Goal: Task Accomplishment & Management: Complete application form

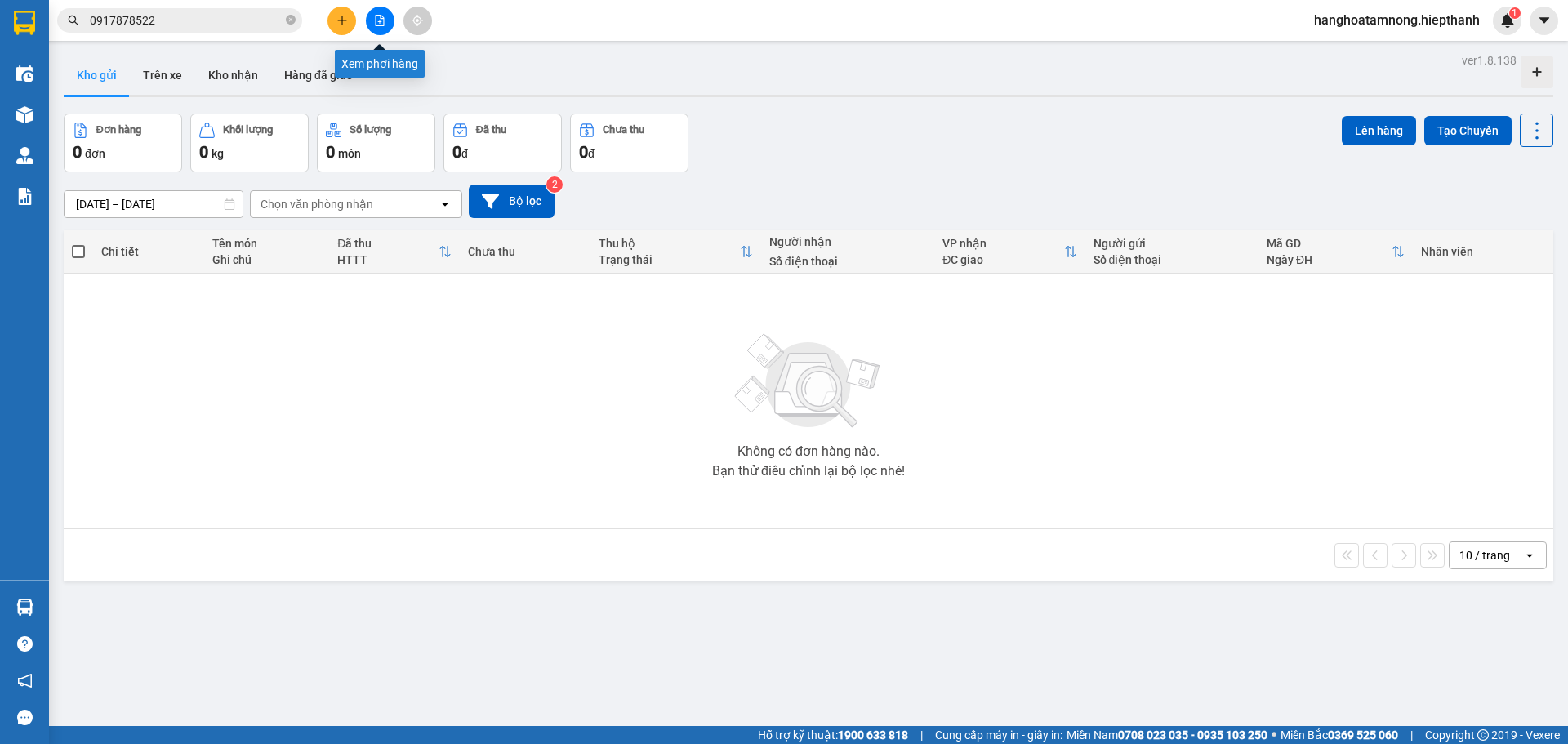
click at [370, 10] on button at bounding box center [380, 20] width 28 height 28
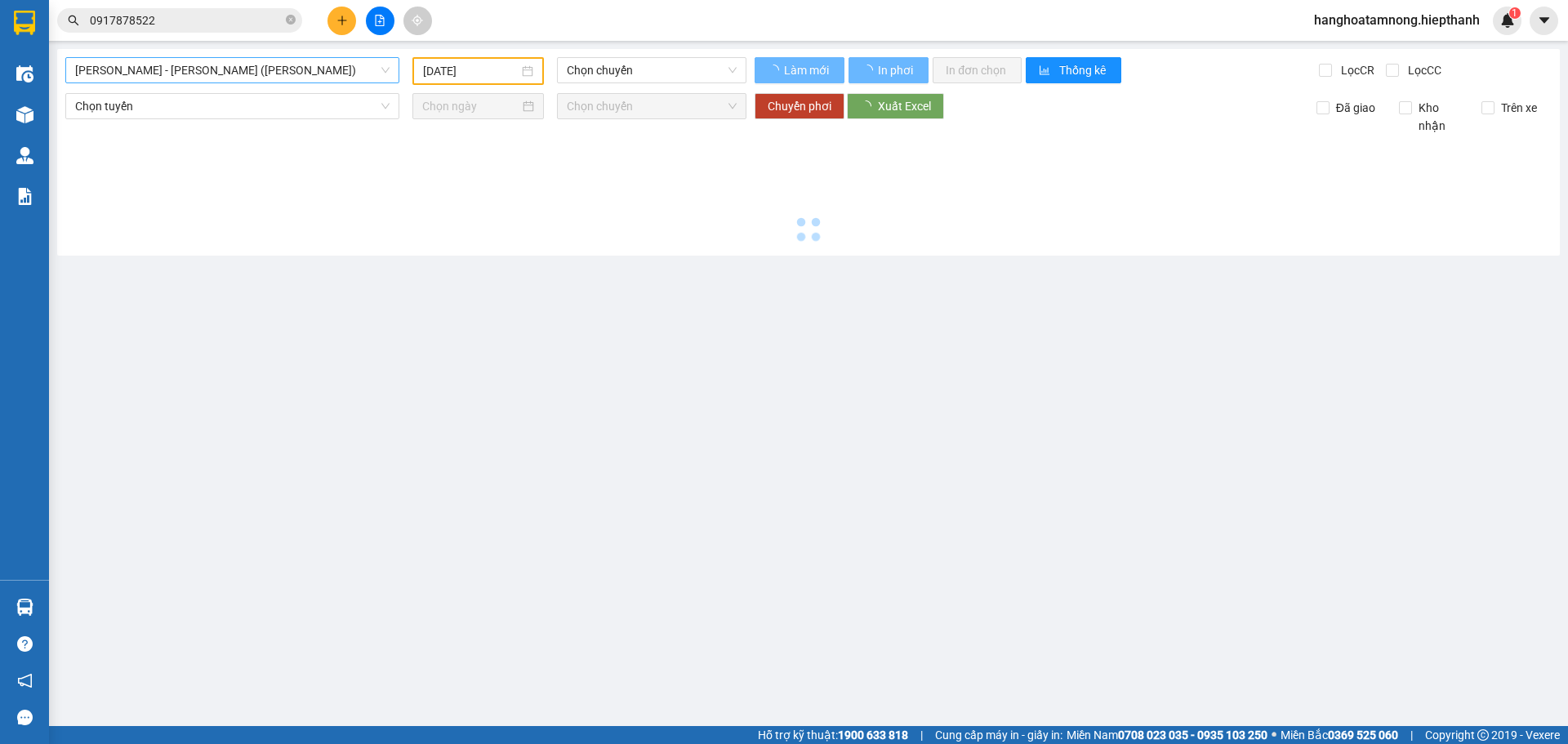
click at [254, 72] on span "[PERSON_NAME] - [PERSON_NAME] ([PERSON_NAME])" at bounding box center [233, 70] width 314 height 25
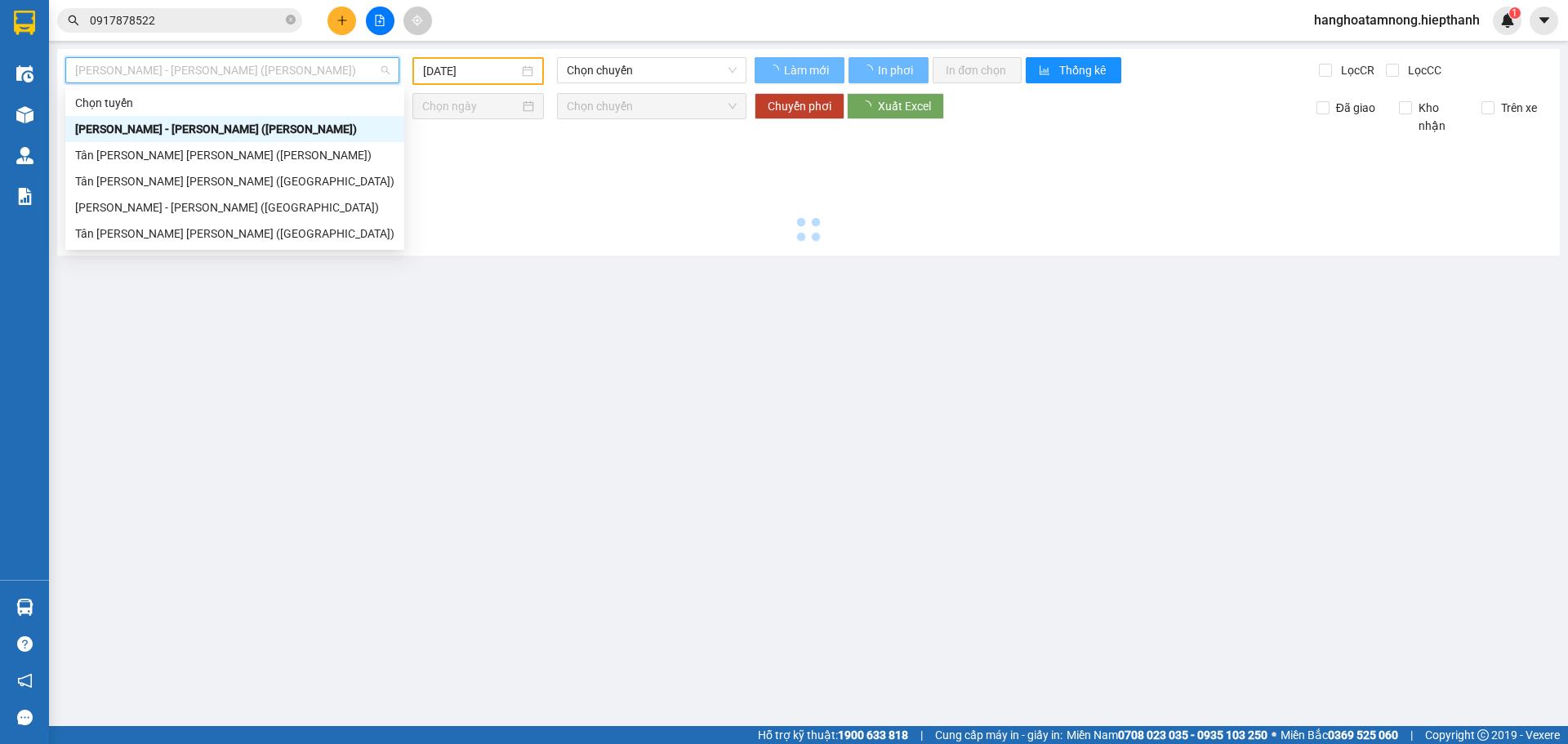
type input "[DATE]"
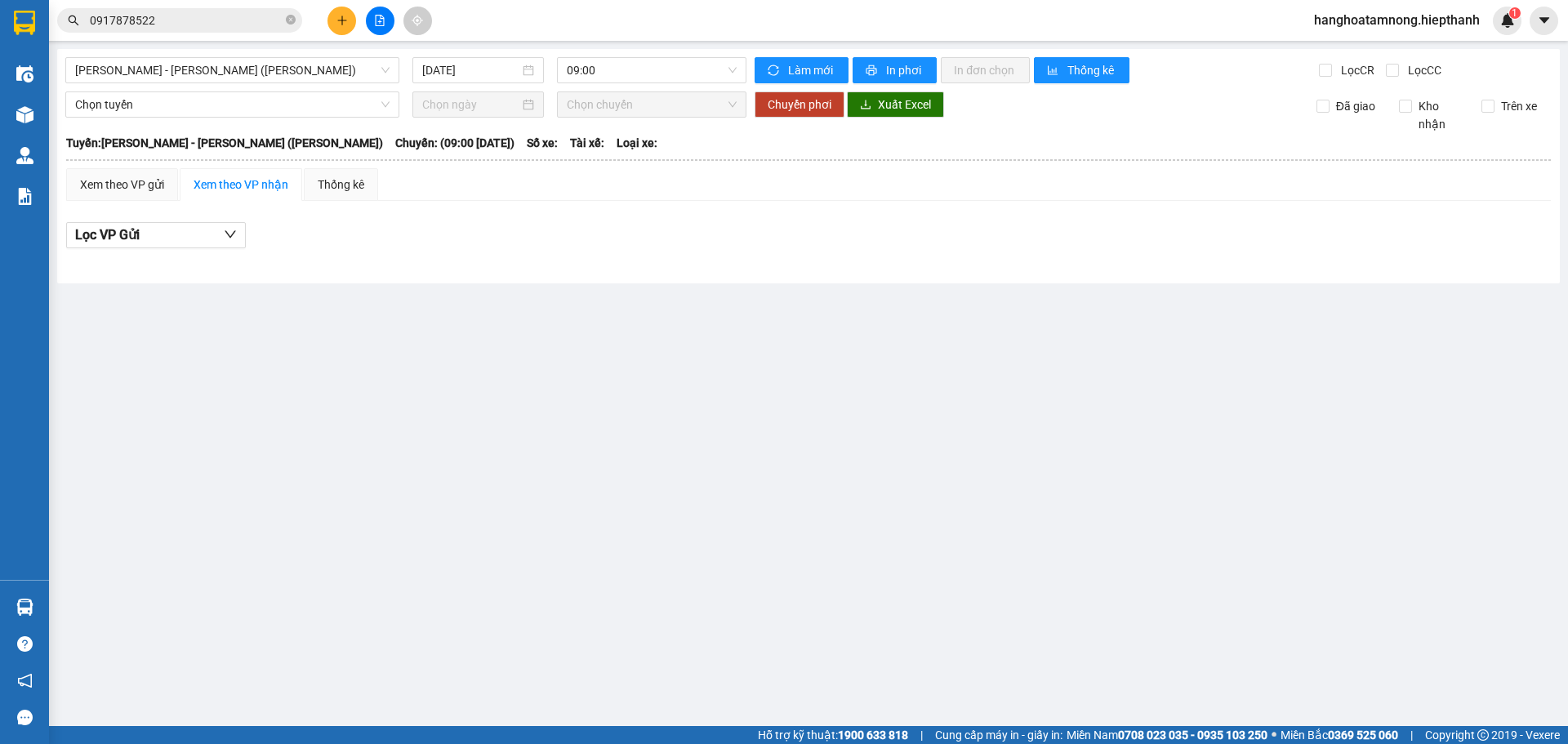
drag, startPoint x: 401, startPoint y: 349, endPoint x: 361, endPoint y: 328, distance: 45.2
click at [399, 349] on main "[PERSON_NAME] - [PERSON_NAME] ([PERSON_NAME]) [DATE] 09:00 [PERSON_NAME] mới In…" at bounding box center [784, 363] width 1568 height 726
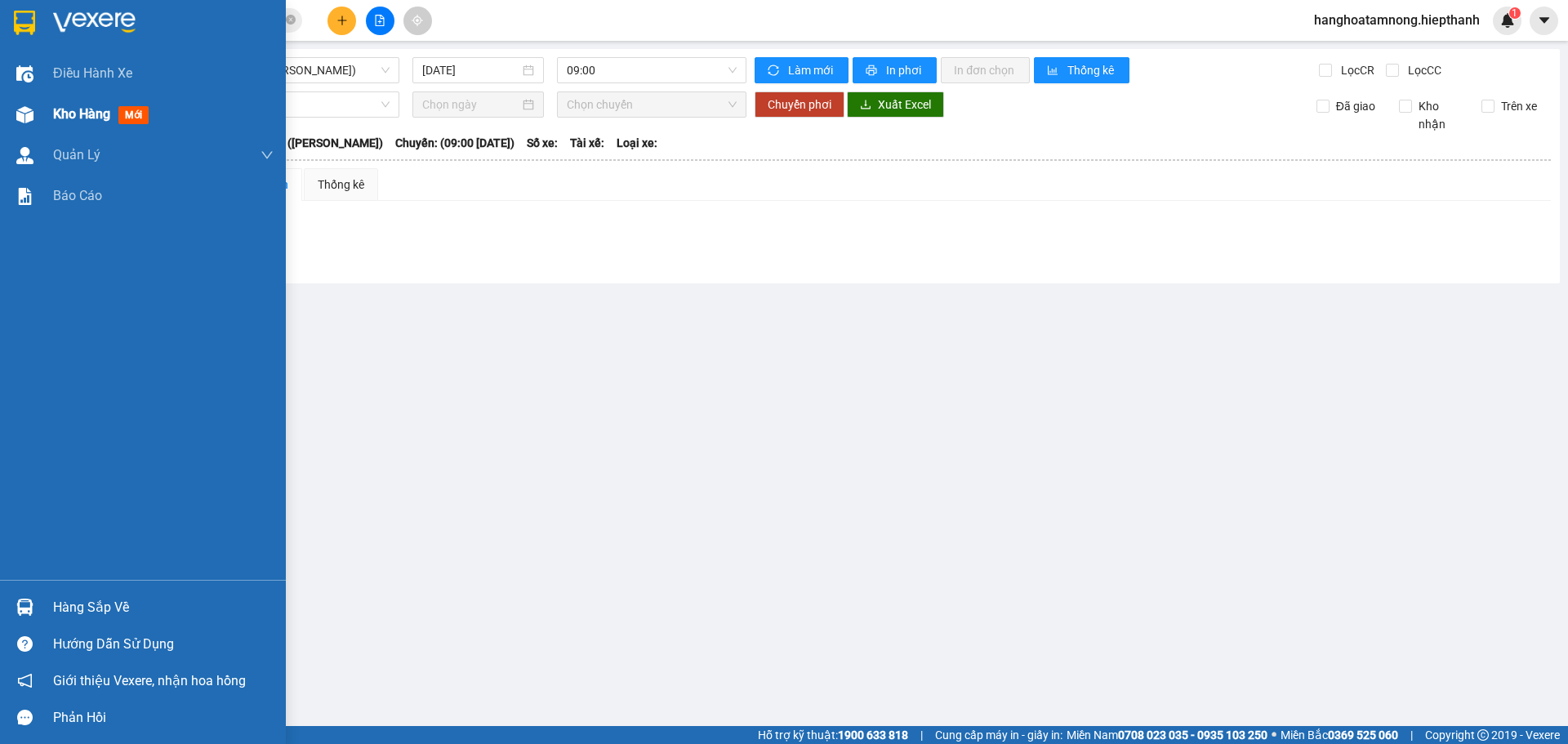
click at [17, 108] on img at bounding box center [25, 115] width 17 height 17
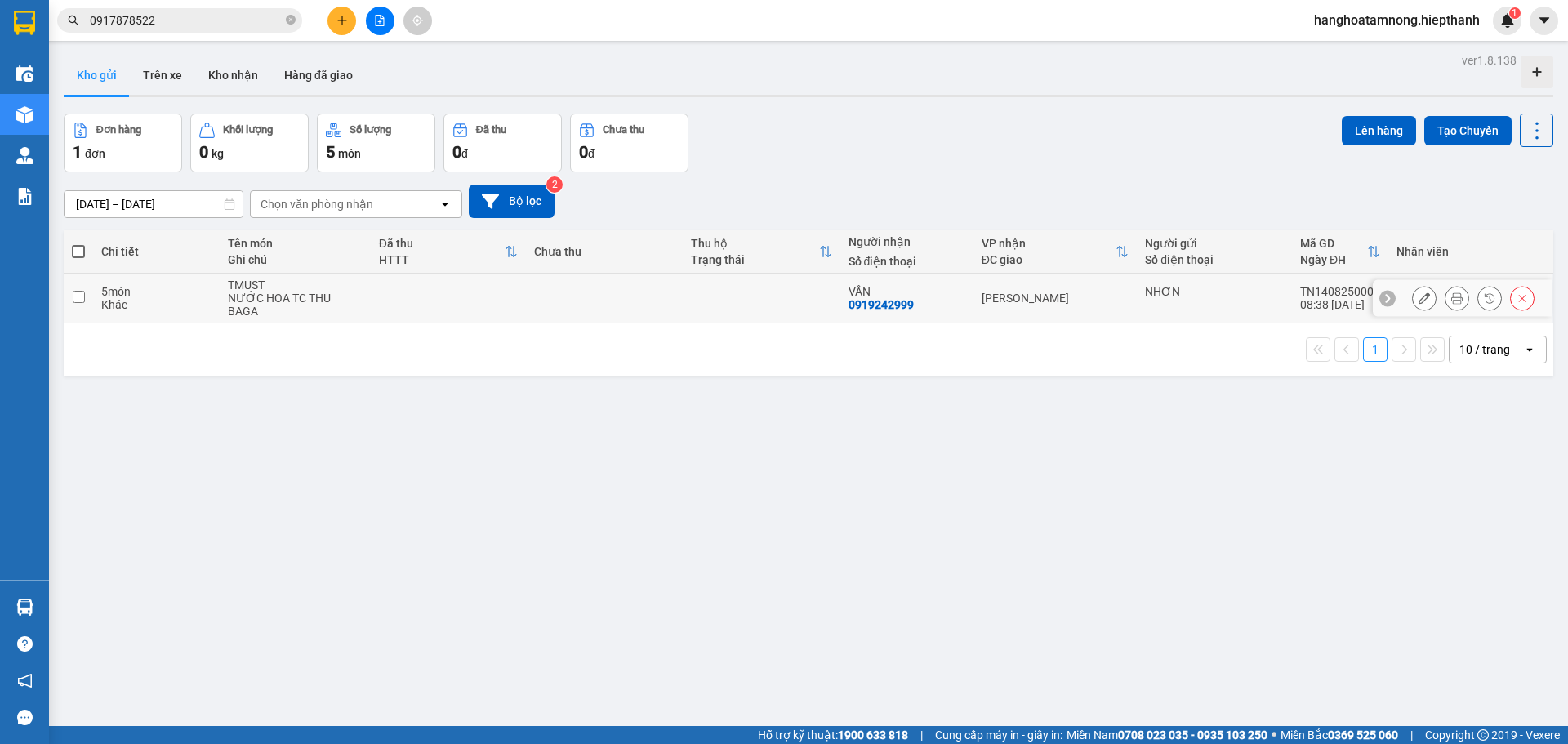
click at [1451, 295] on icon at bounding box center [1457, 298] width 11 height 11
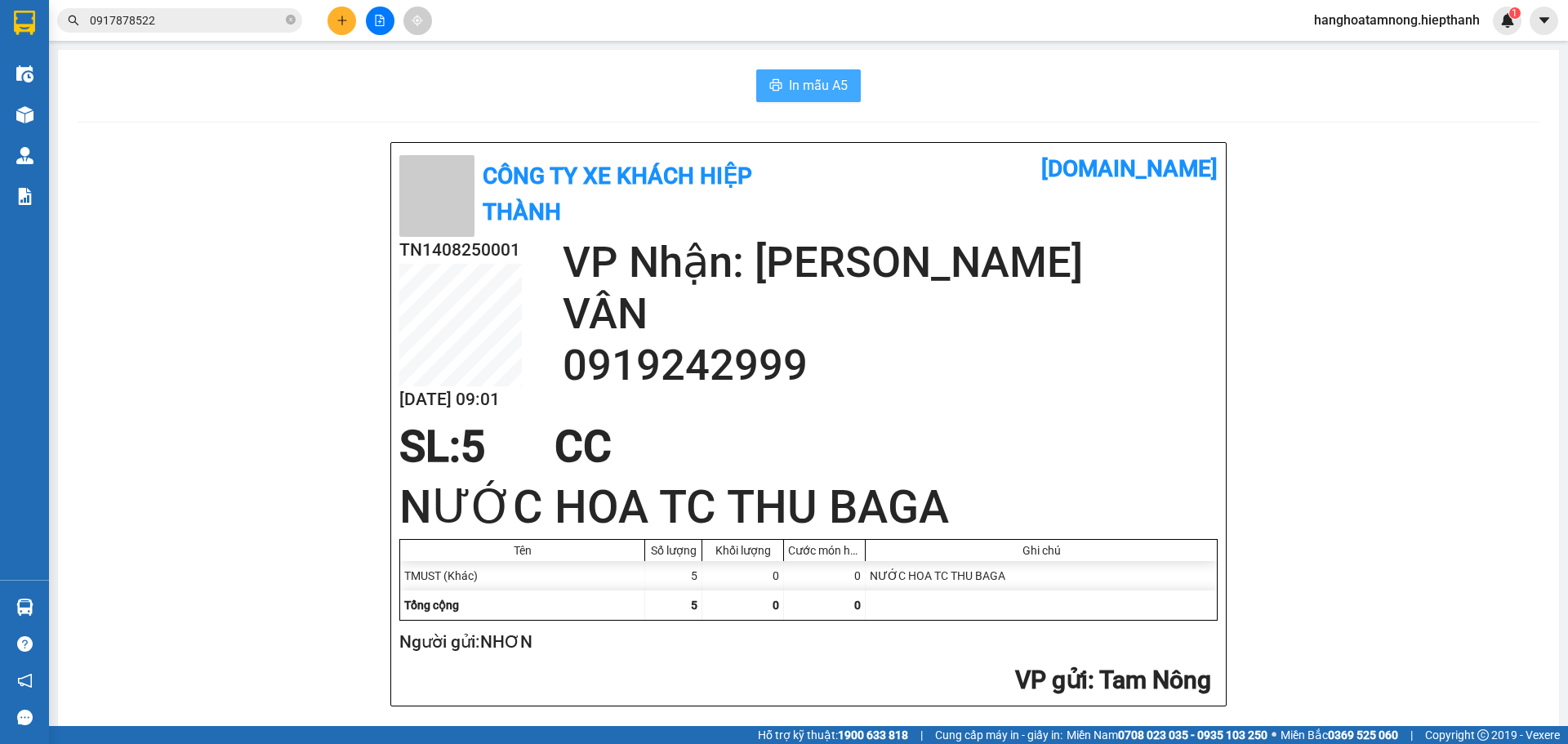
click at [812, 96] on span "In mẫu A5" at bounding box center [819, 85] width 59 height 20
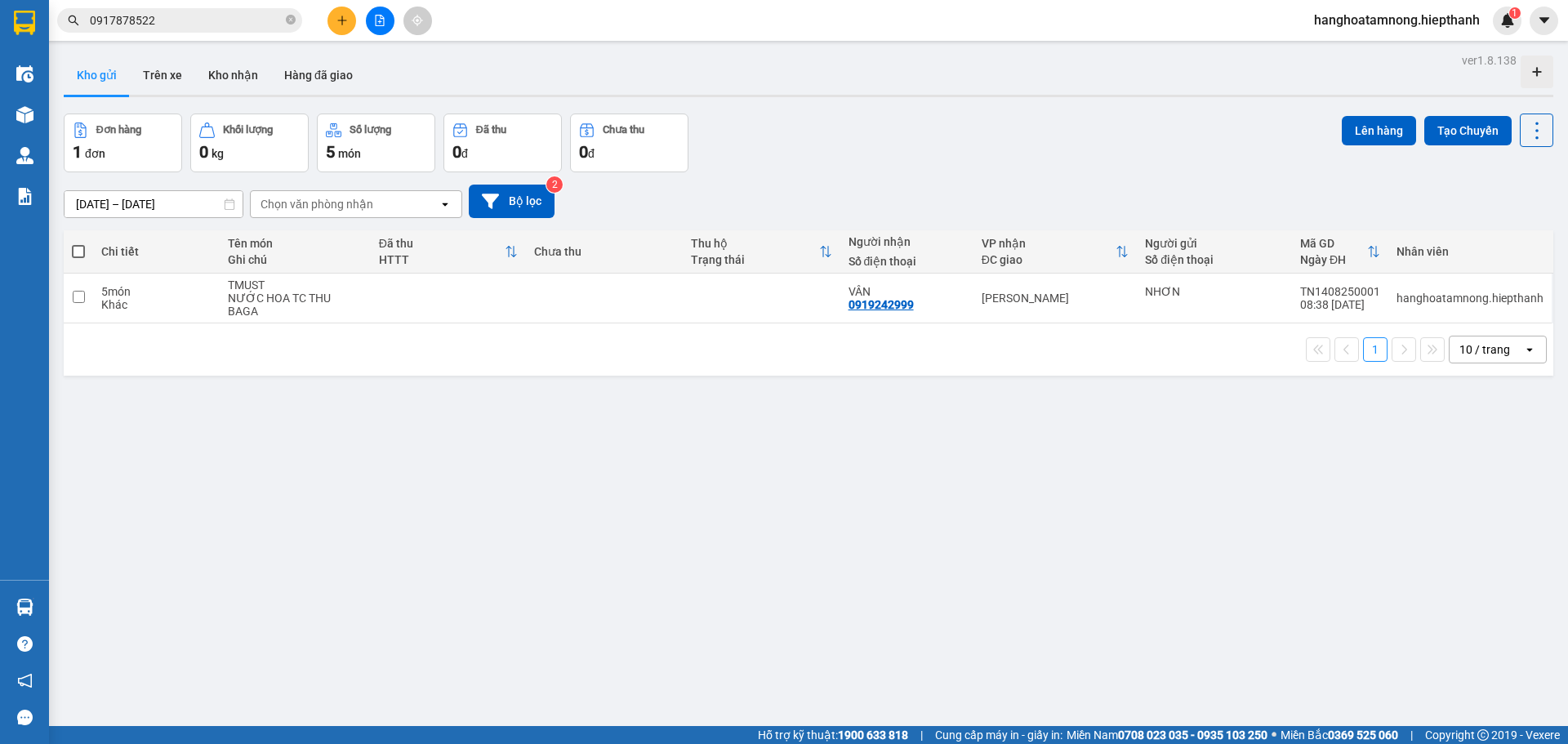
scroll to position [96, 0]
click at [341, 15] on icon "plus" at bounding box center [342, 20] width 11 height 11
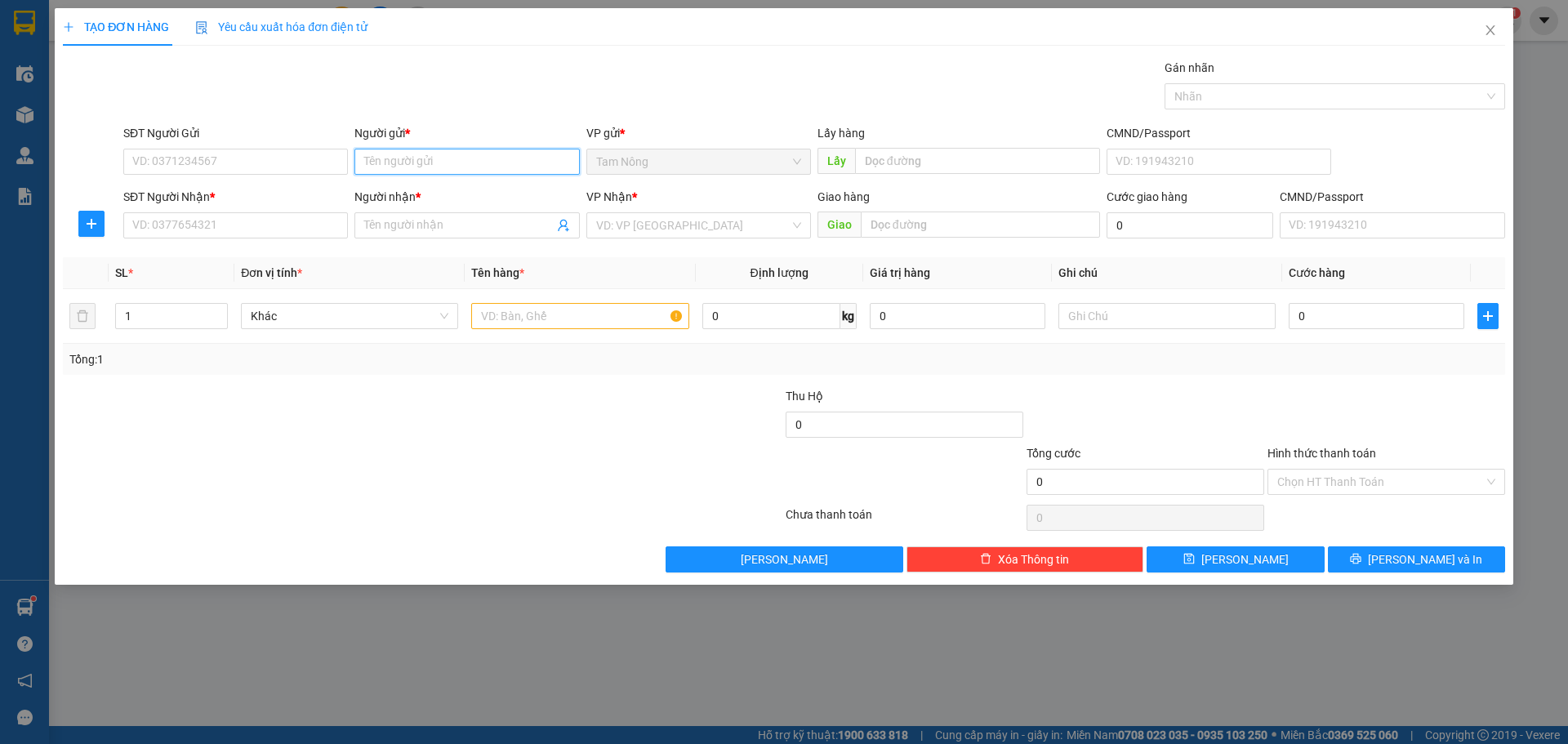
click at [483, 164] on input "Người gửi *" at bounding box center [467, 162] width 224 height 26
click at [571, 97] on div "Gói vận chuyển * Tiêu chuẩn Gán nhãn Nhãn" at bounding box center [814, 87] width 1389 height 57
click at [463, 158] on input "Người gửi *" at bounding box center [467, 162] width 224 height 26
click at [831, 648] on div "TẠO ĐƠN HÀNG Yêu cầu xuất hóa đơn điện tử Transit Pickup Surcharge Ids Transit …" at bounding box center [784, 372] width 1568 height 744
click at [1487, 36] on icon "close" at bounding box center [1491, 30] width 13 height 13
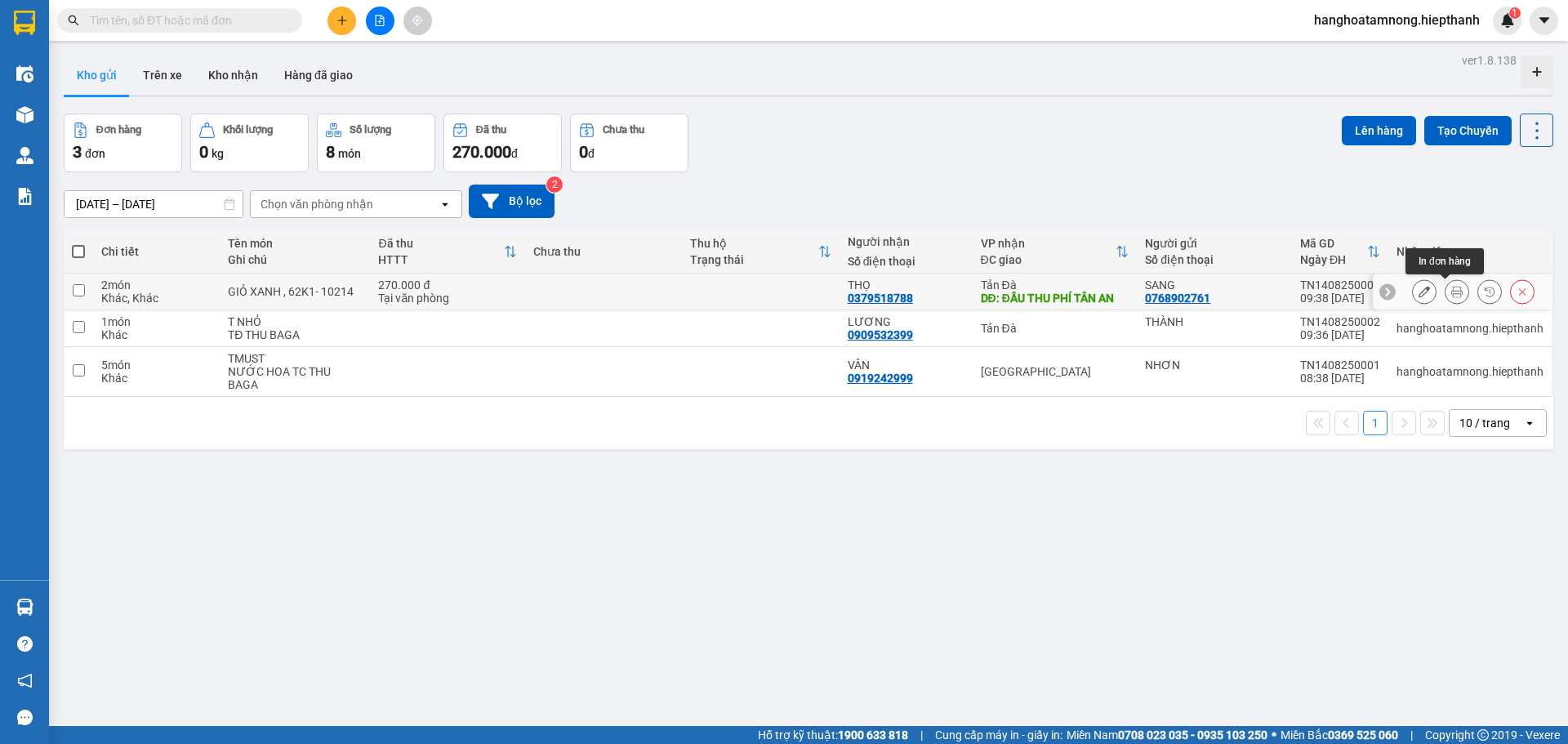
click at [1451, 288] on icon at bounding box center [1457, 291] width 11 height 11
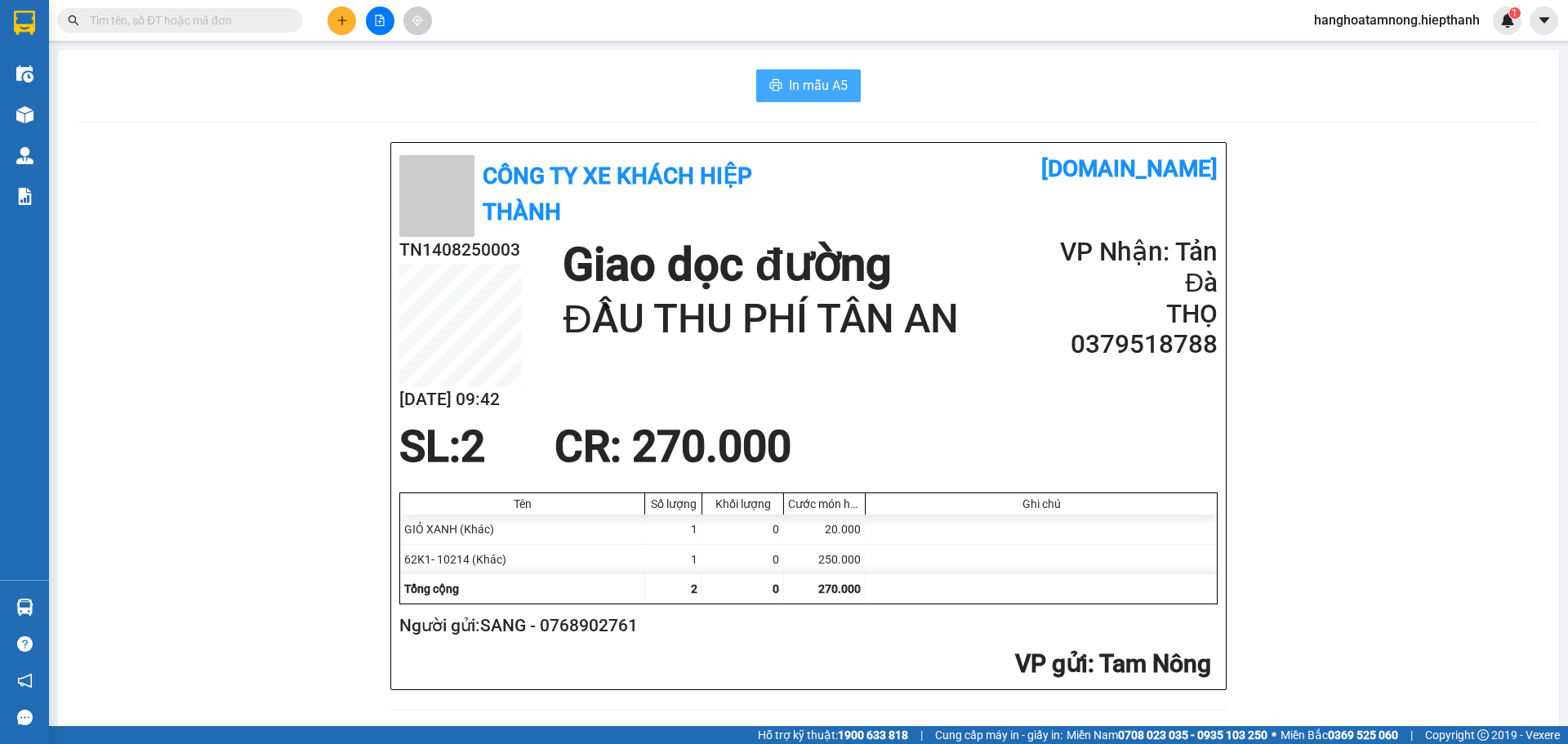
click at [782, 88] on button "In mẫu A5" at bounding box center [809, 86] width 105 height 33
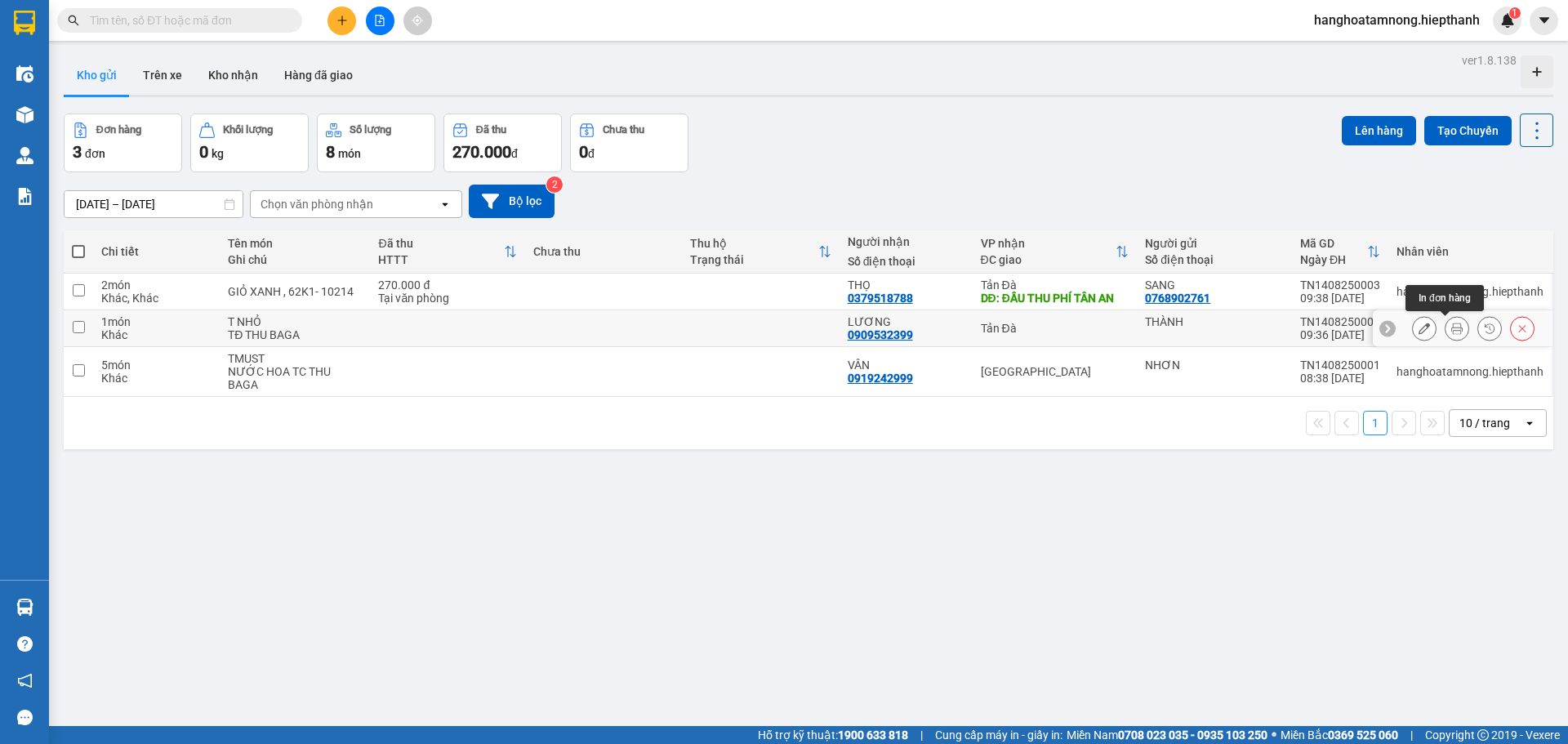
click at [1451, 332] on icon at bounding box center [1457, 328] width 11 height 11
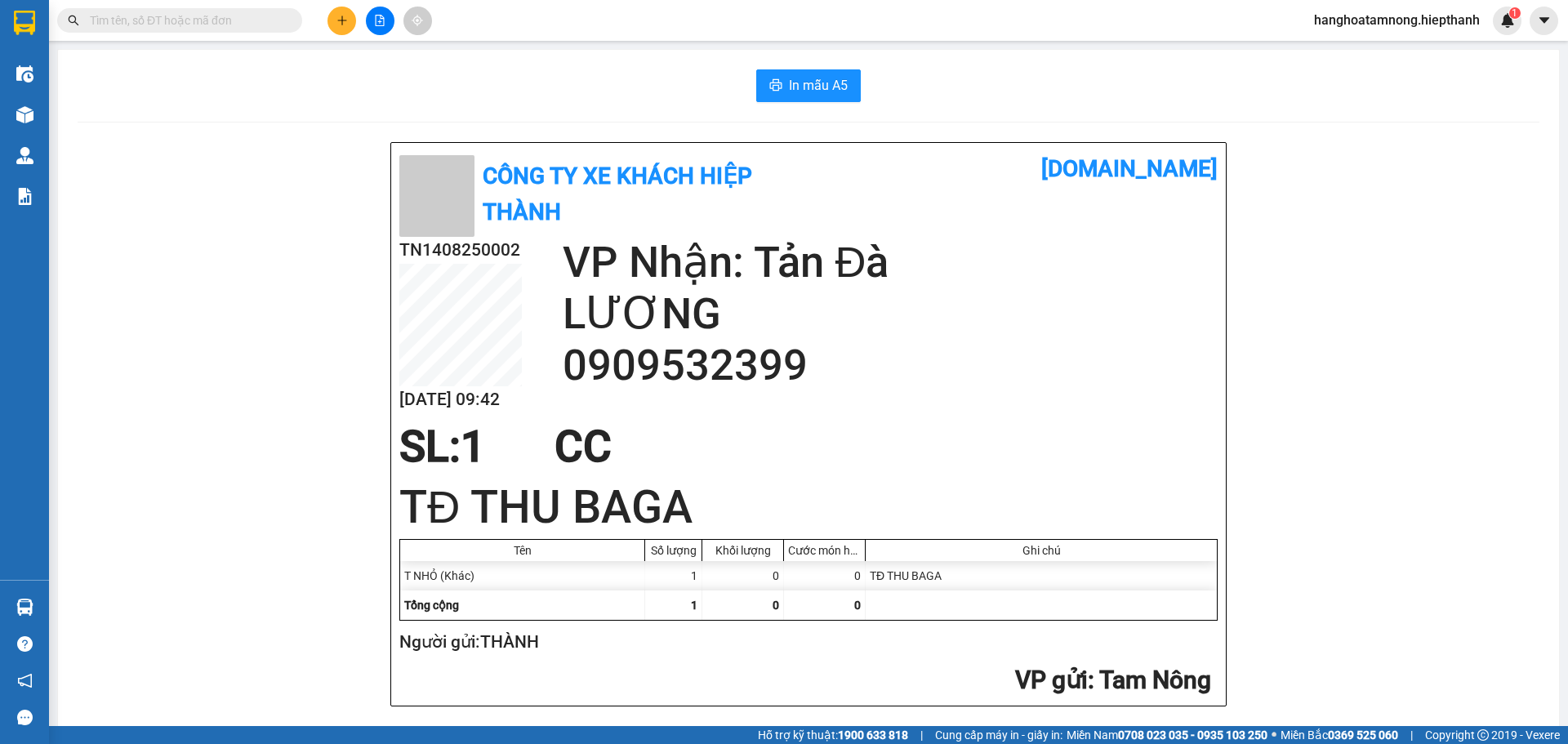
click at [832, 109] on div "In mẫu A5 Công Ty xe khách HIỆP THÀNH vexere.com TN1408250002 14/08 09:42 VP Nh…" at bounding box center [809, 407] width 1502 height 716
click at [837, 97] on button "In mẫu A5" at bounding box center [809, 86] width 105 height 33
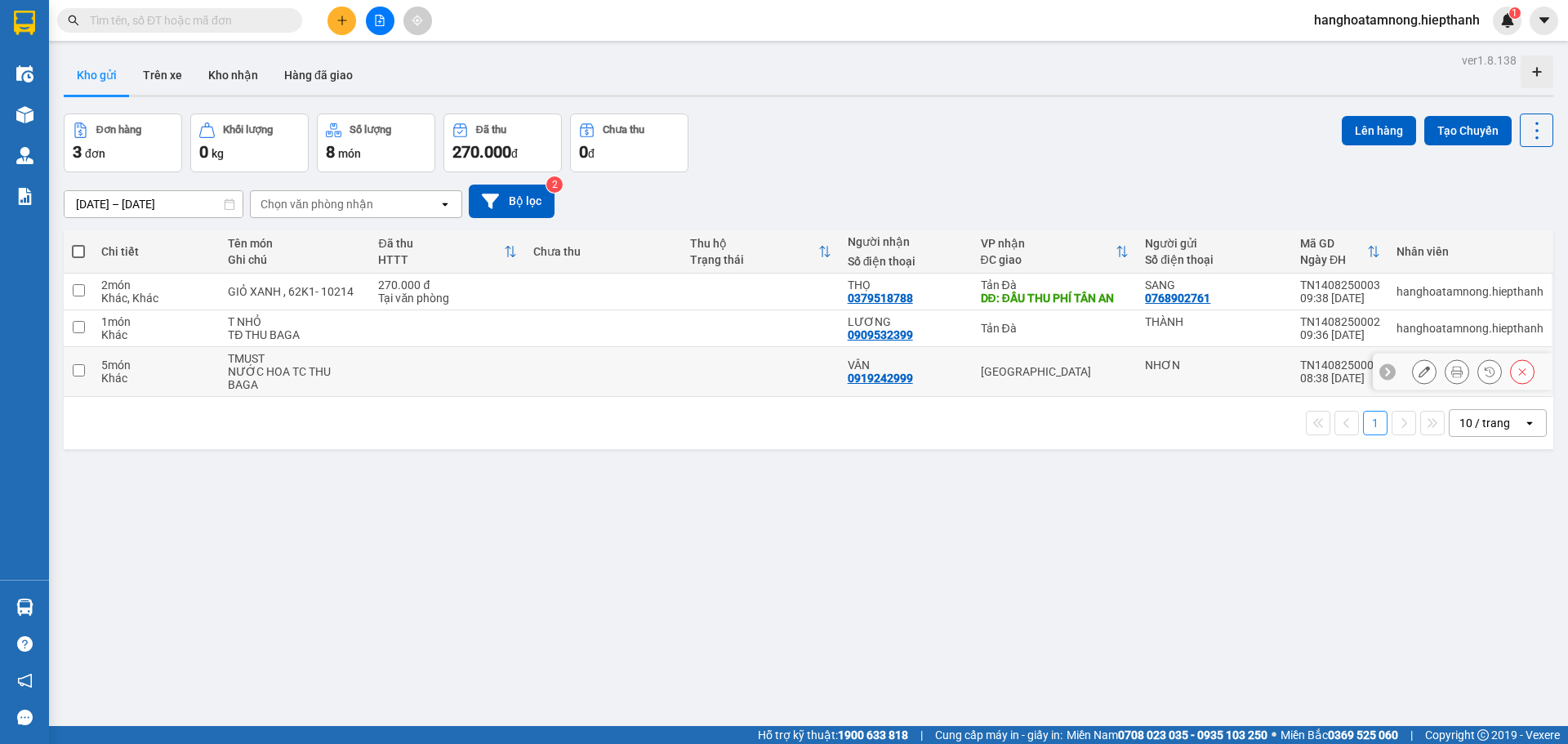
click at [1451, 366] on icon at bounding box center [1457, 371] width 11 height 11
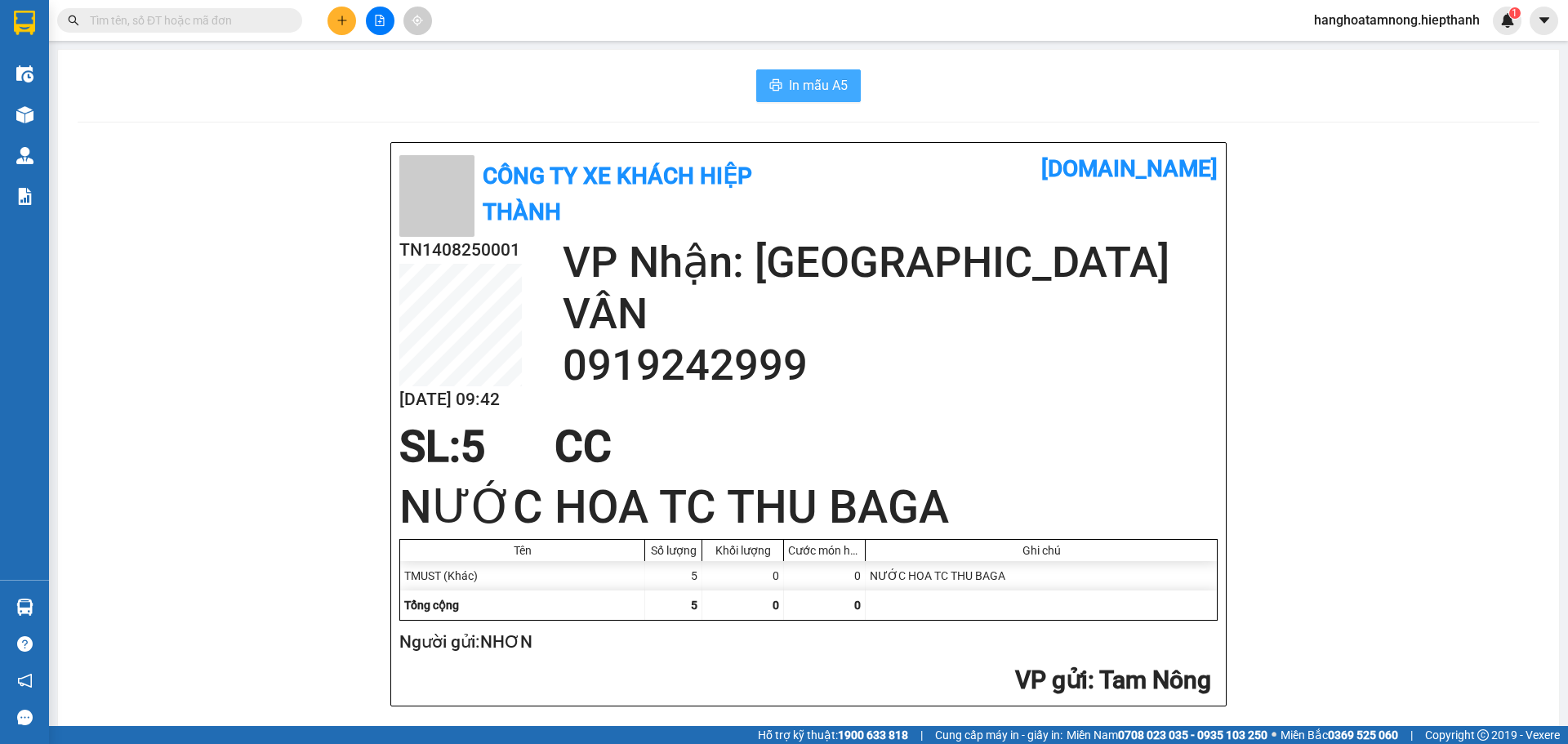
click at [807, 88] on span "In mẫu A5" at bounding box center [819, 85] width 59 height 20
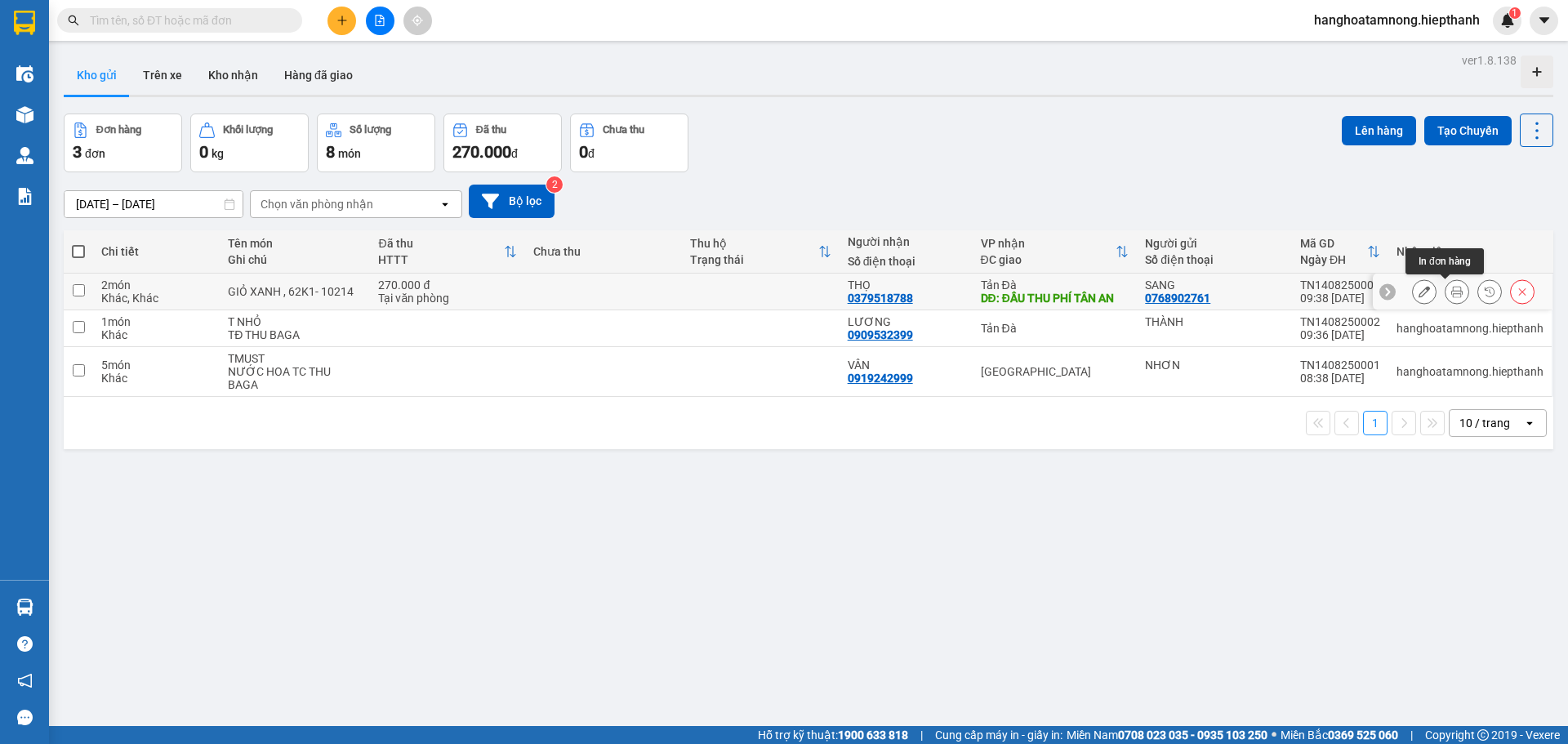
click at [1451, 297] on icon at bounding box center [1457, 291] width 11 height 11
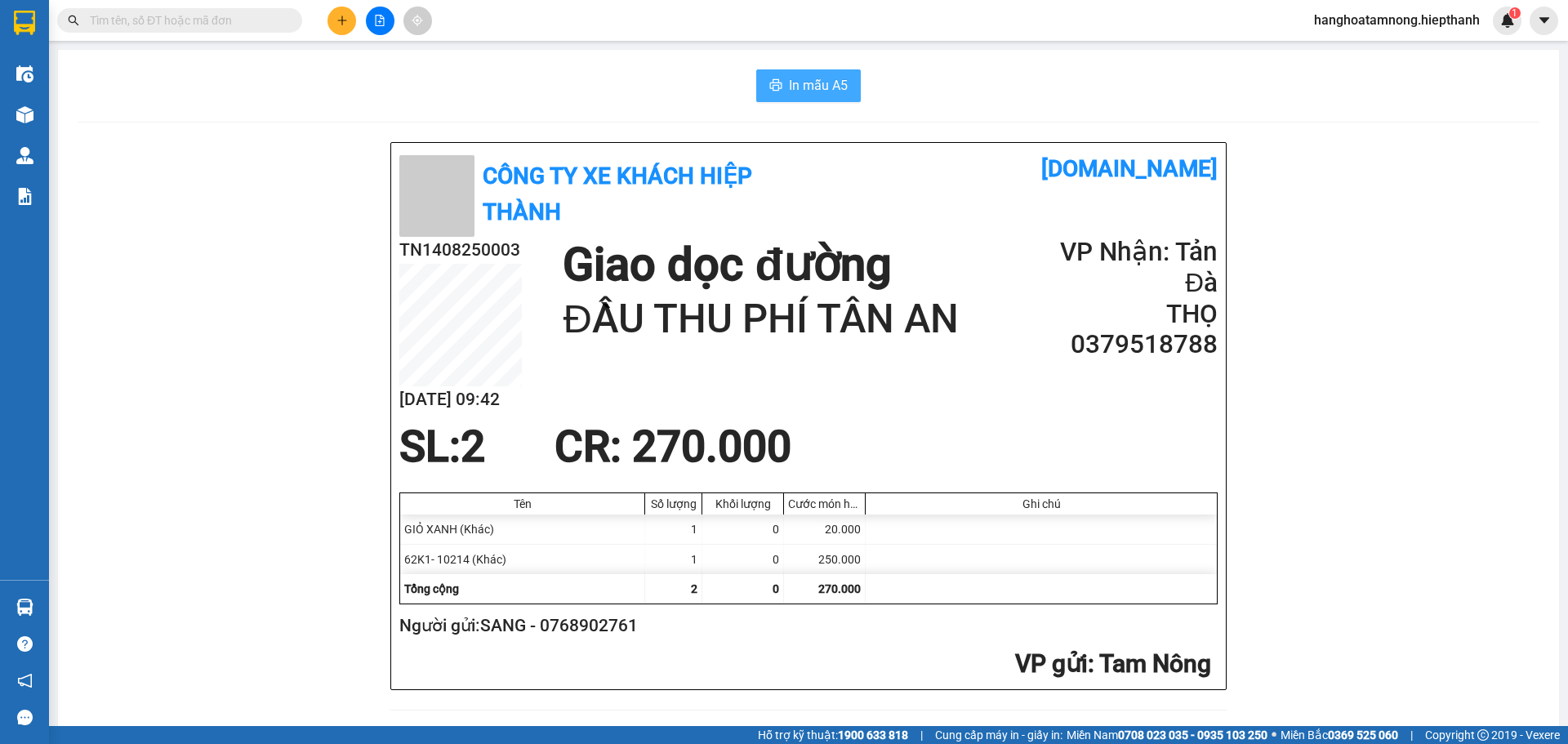
drag, startPoint x: 826, startPoint y: 78, endPoint x: 822, endPoint y: 67, distance: 11.7
click at [826, 77] on span "In mẫu A5" at bounding box center [819, 85] width 59 height 20
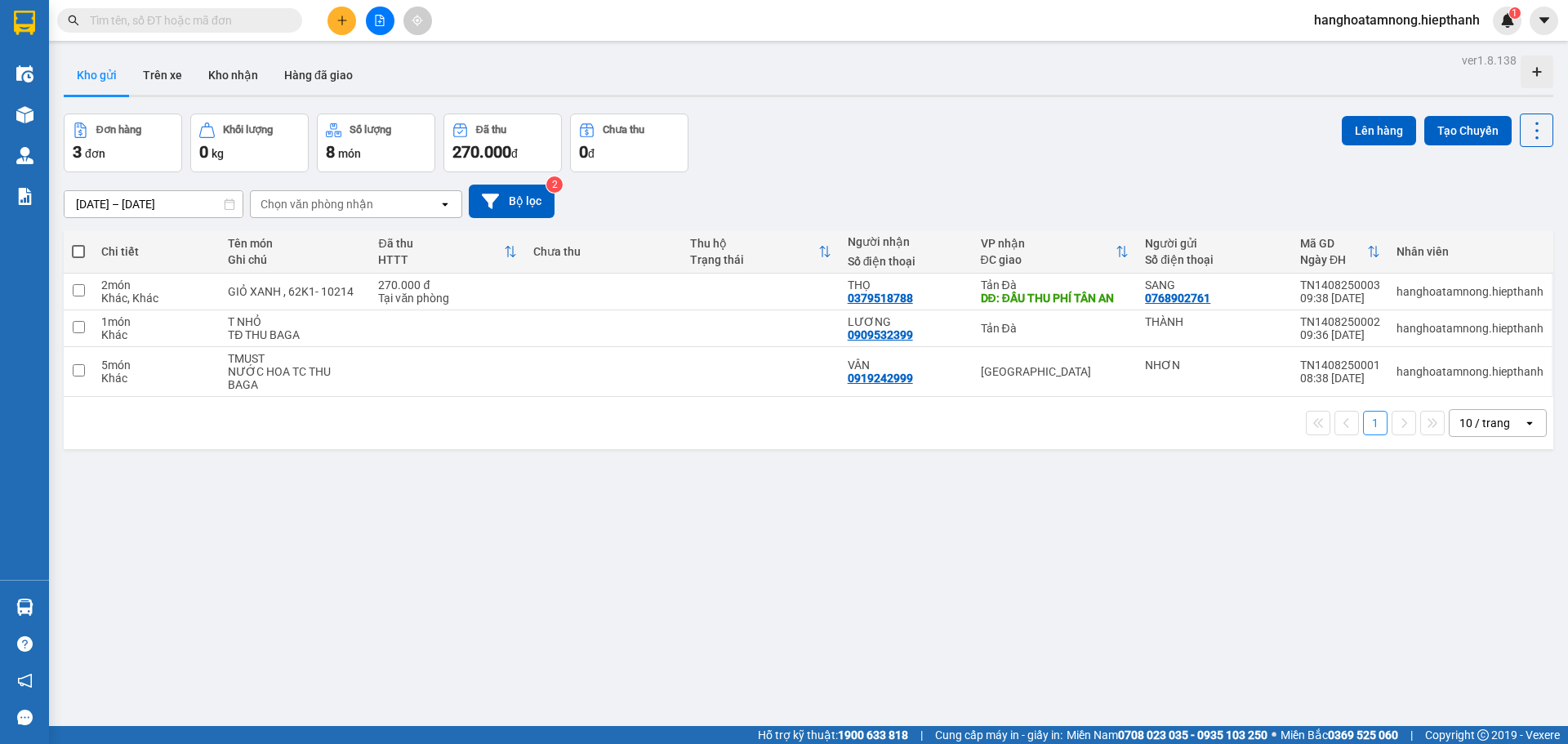
click at [340, 14] on button at bounding box center [341, 20] width 28 height 28
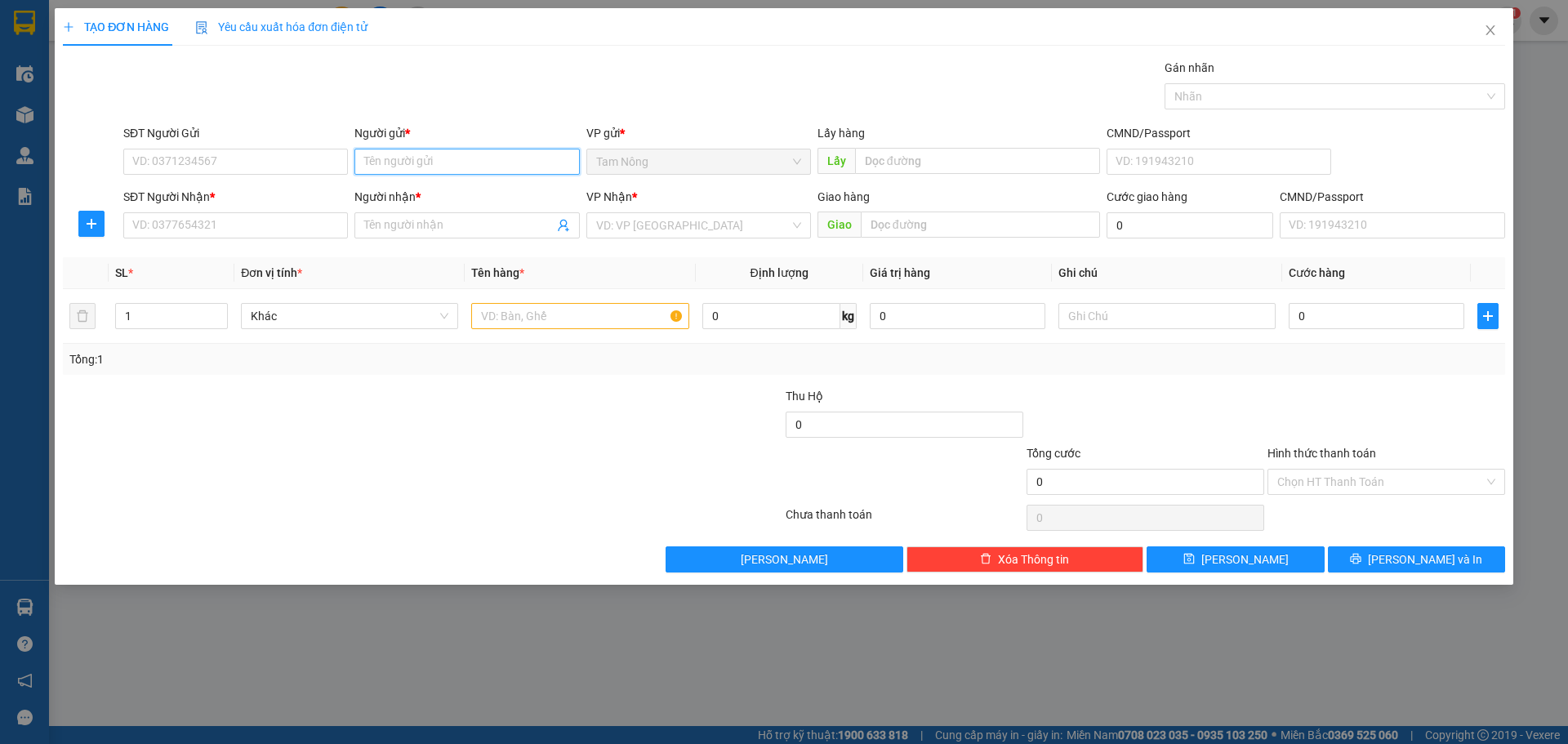
click at [454, 166] on input "Người gửi *" at bounding box center [467, 162] width 224 height 26
click at [326, 164] on input "SĐT Người Gửi" at bounding box center [235, 162] width 224 height 26
click at [399, 158] on input "Người gửi *" at bounding box center [467, 162] width 224 height 26
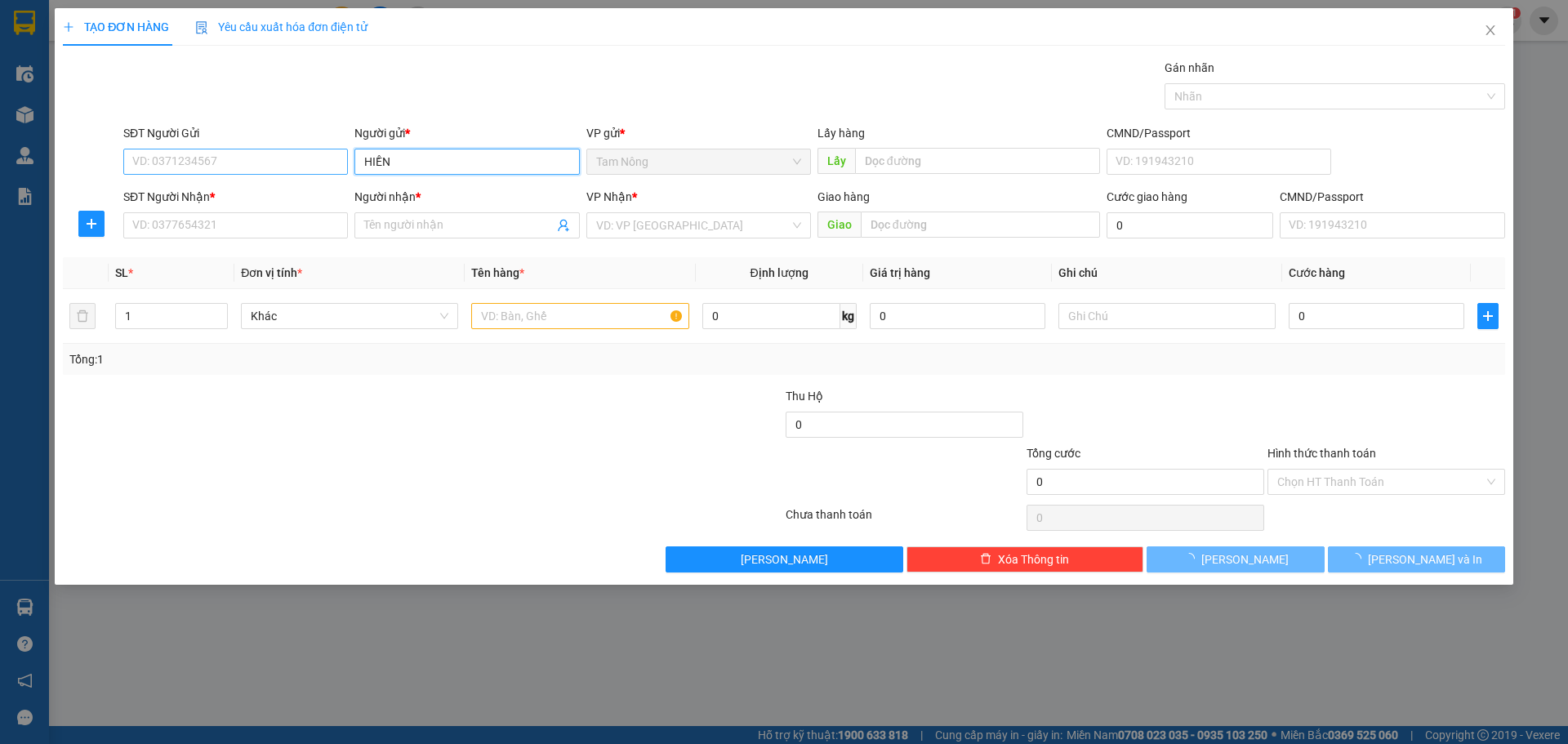
type input "HIỀN"
click at [305, 156] on input "SĐT Người Gửi" at bounding box center [235, 162] width 224 height 26
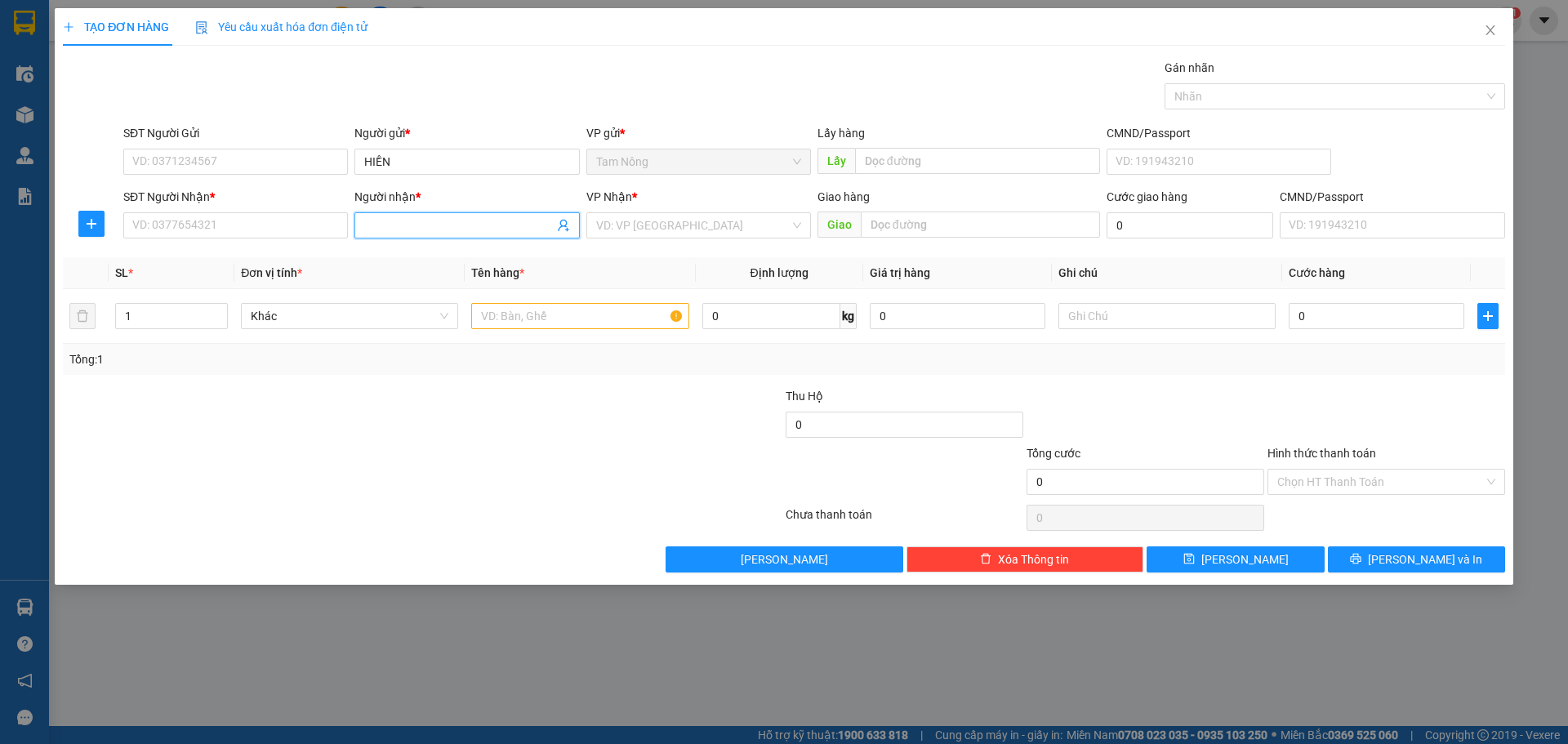
click at [372, 230] on input "Người nhận *" at bounding box center [458, 226] width 188 height 18
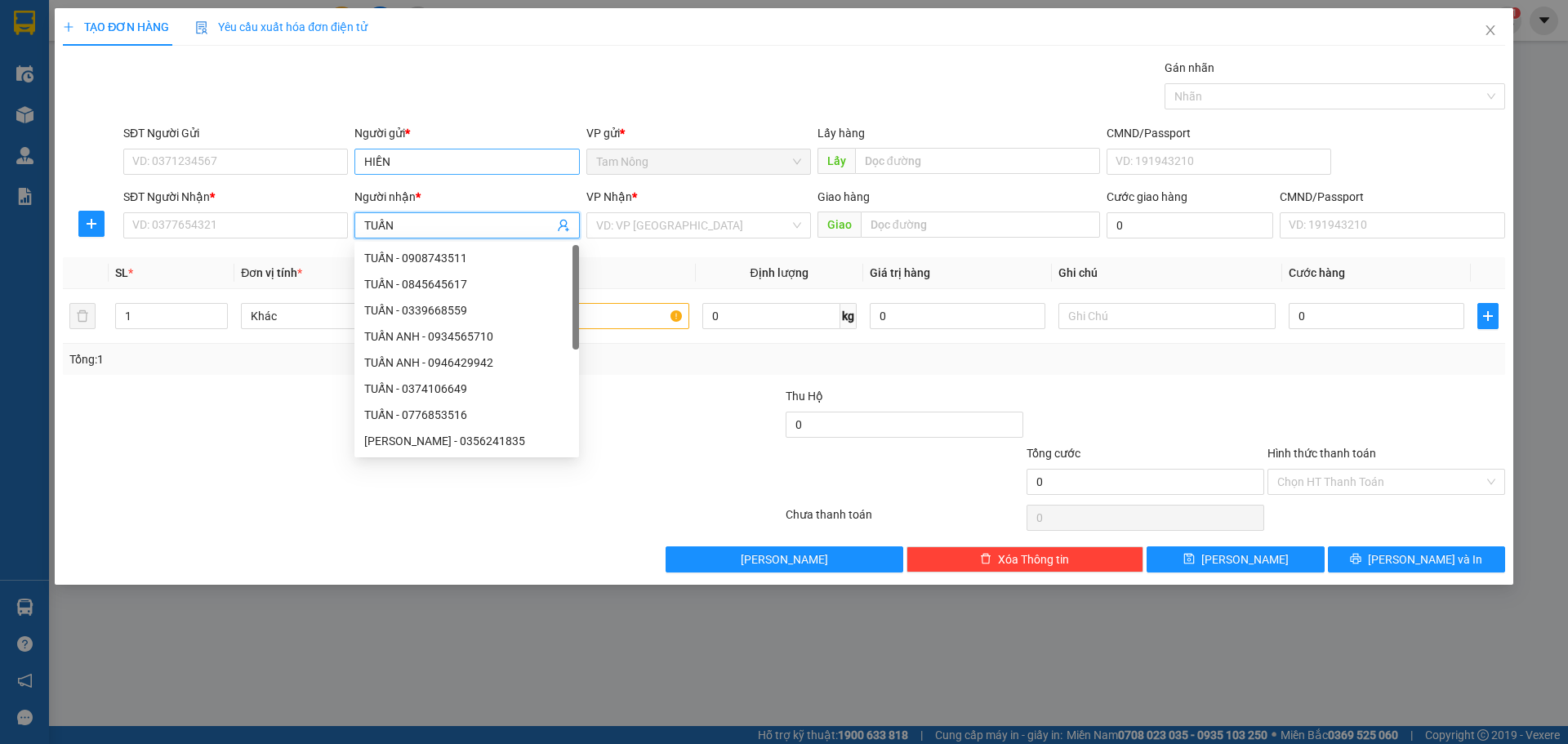
type input "TUẤN"
click at [430, 160] on input "HIỀN" at bounding box center [467, 162] width 224 height 26
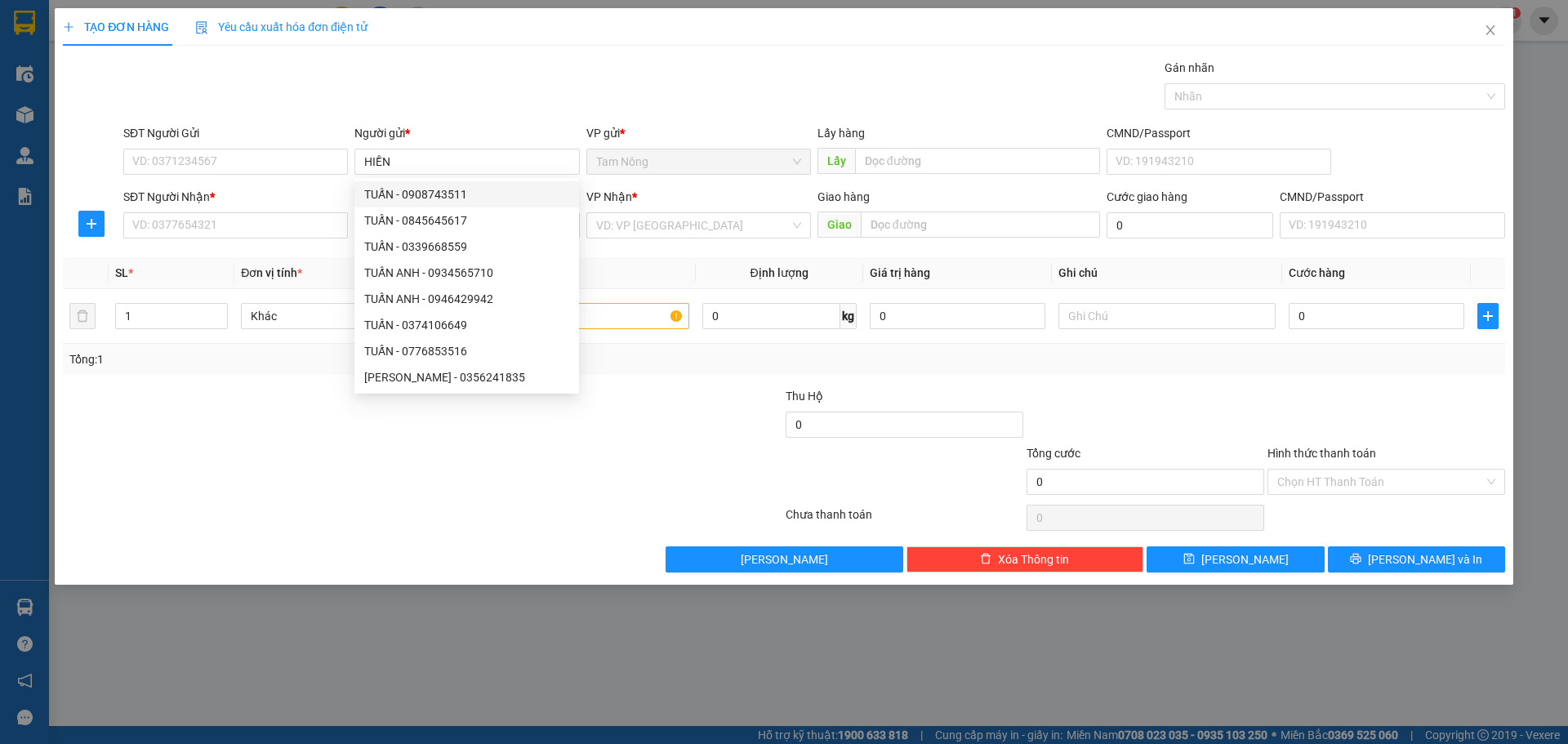
click at [524, 92] on div "Gói vận chuyển * Tiêu chuẩn Gán nhãn Nhãn" at bounding box center [814, 87] width 1389 height 57
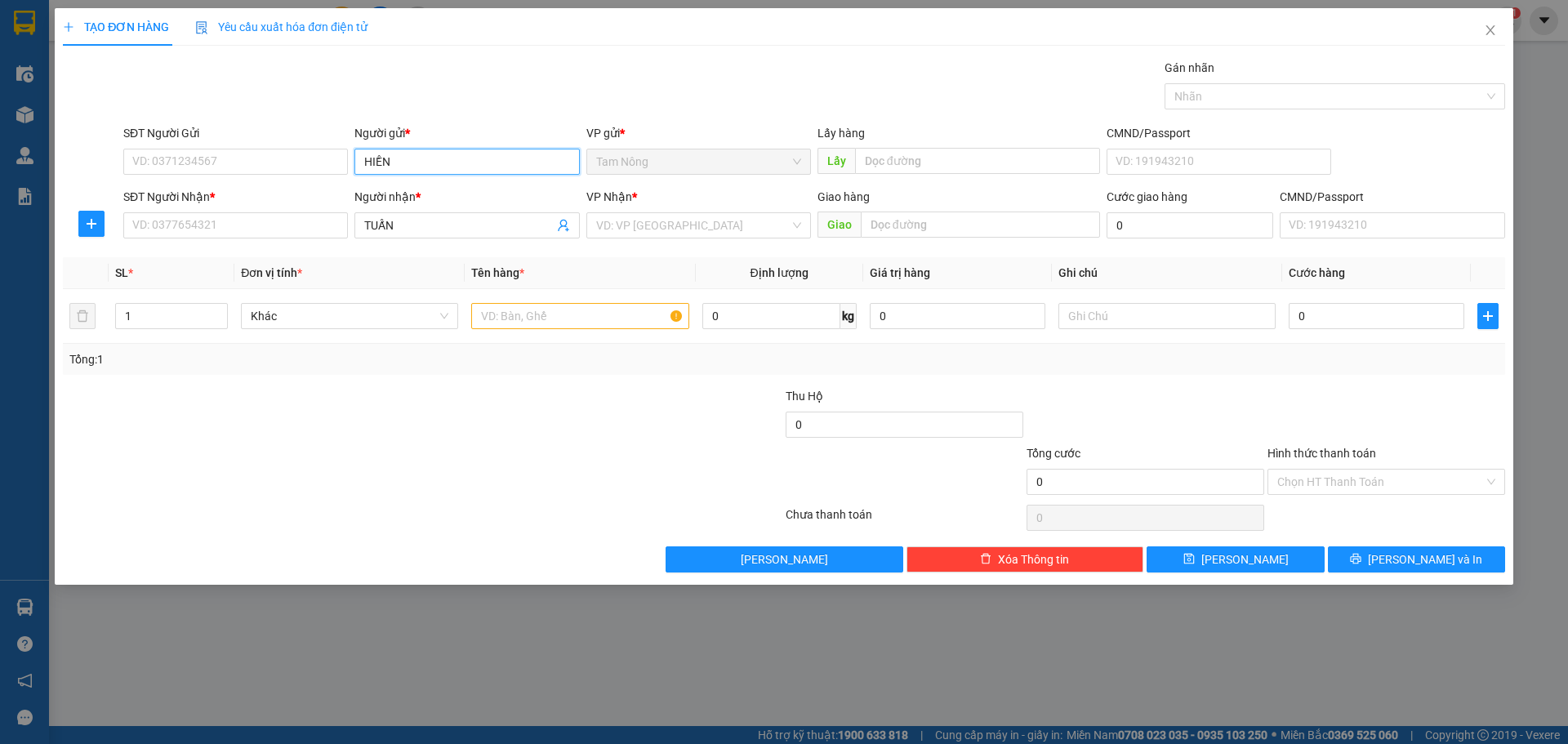
click at [483, 157] on input "HIỀN" at bounding box center [467, 162] width 224 height 26
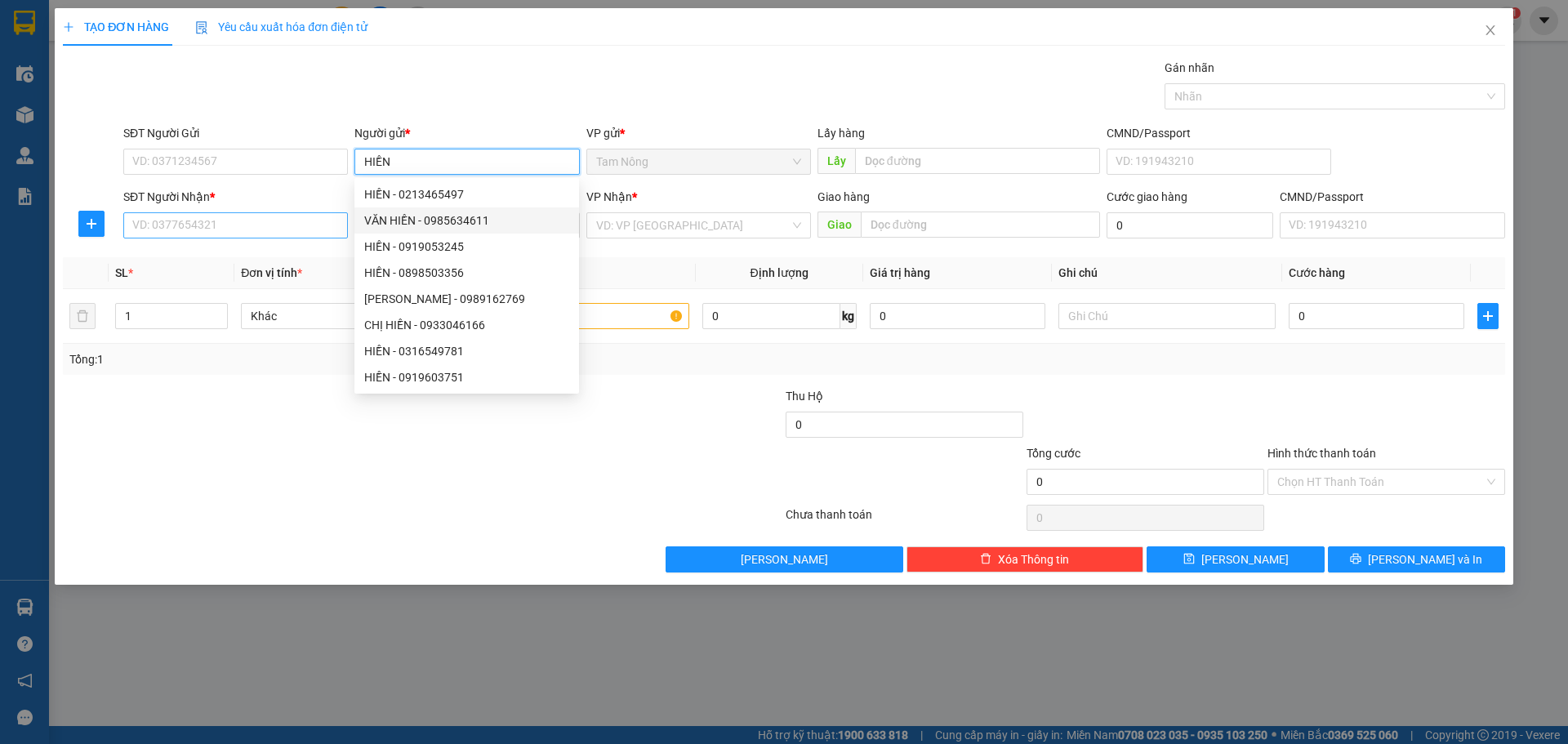
type input "HIỀN"
click at [236, 231] on input "SĐT Người Nhận *" at bounding box center [235, 225] width 224 height 26
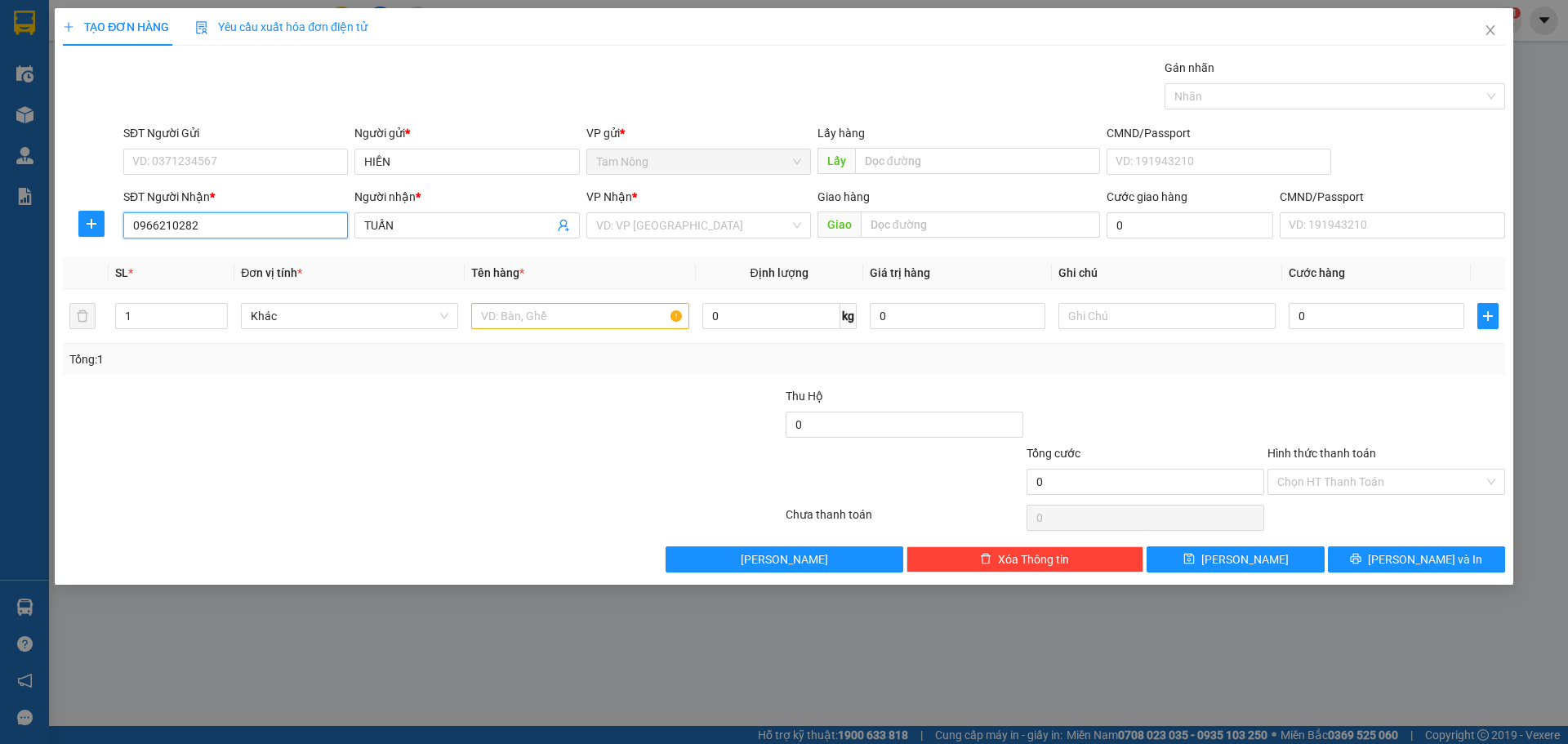
click at [236, 231] on input "0966210282" at bounding box center [235, 225] width 224 height 26
type input "0966210282"
click at [230, 169] on input "SĐT Người Gửi" at bounding box center [235, 162] width 224 height 26
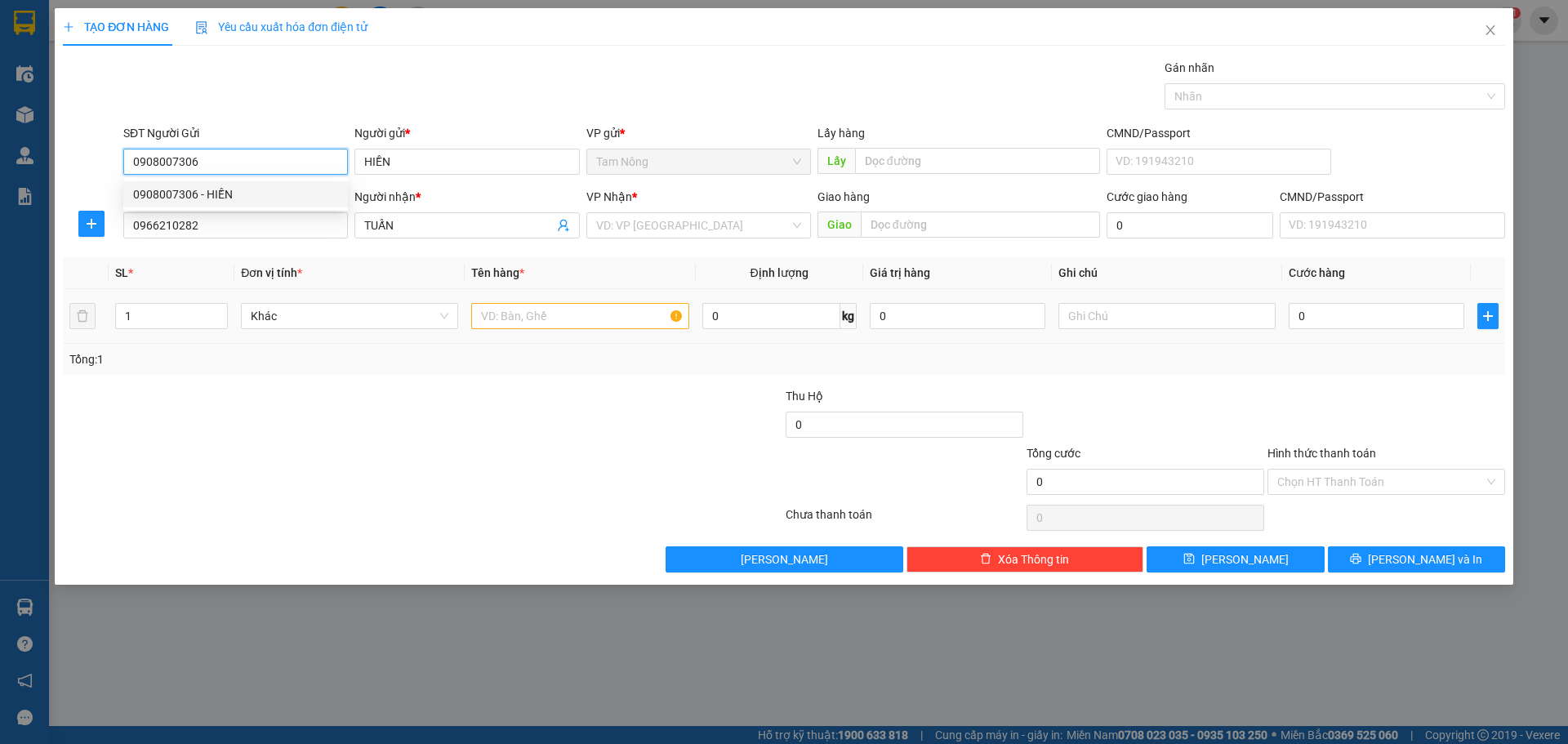
type input "0908007306"
click at [519, 310] on input "text" at bounding box center [580, 316] width 217 height 26
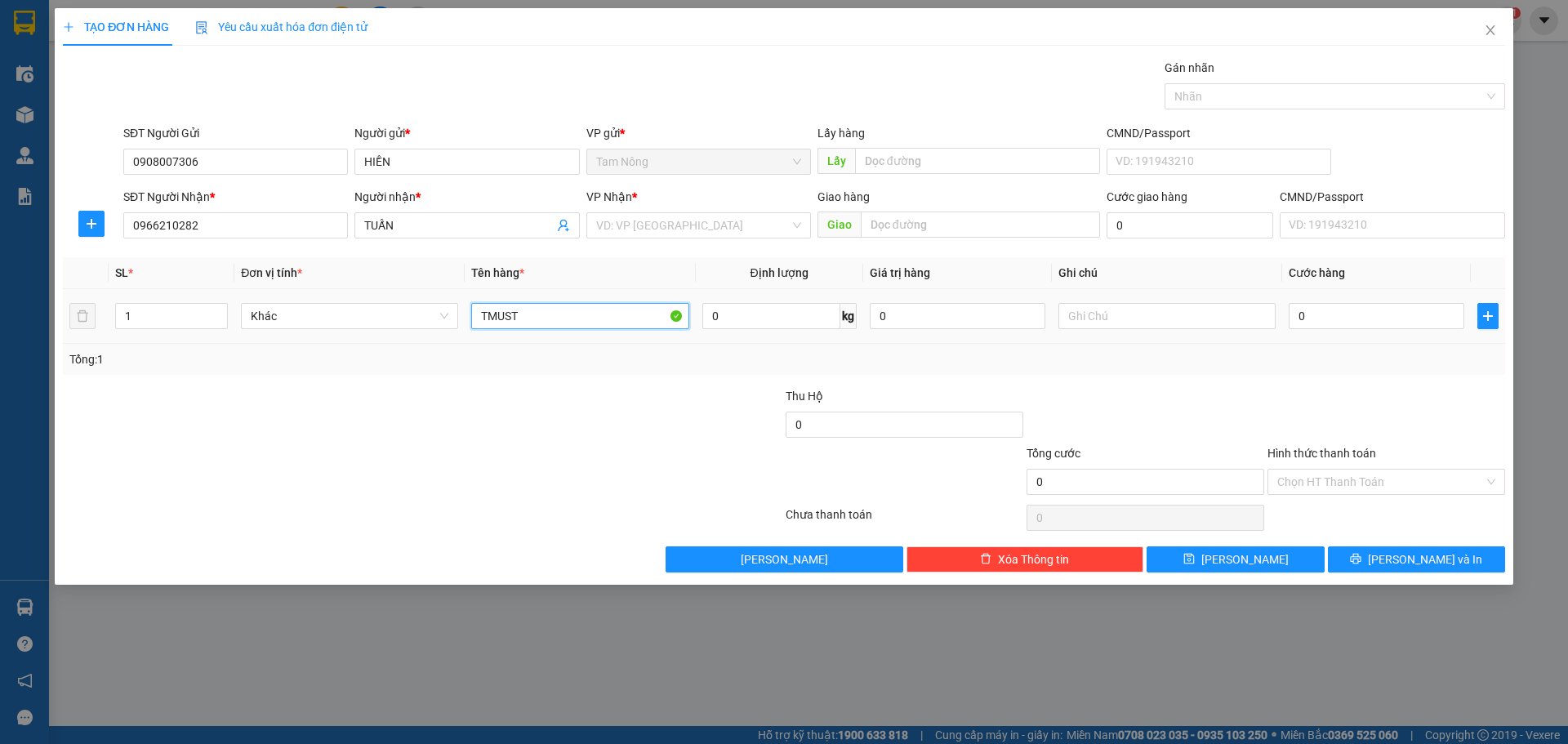
type input "TMUST"
click at [673, 209] on div "VP Nhận *" at bounding box center [699, 199] width 224 height 25
click at [673, 224] on input "search" at bounding box center [693, 225] width 194 height 25
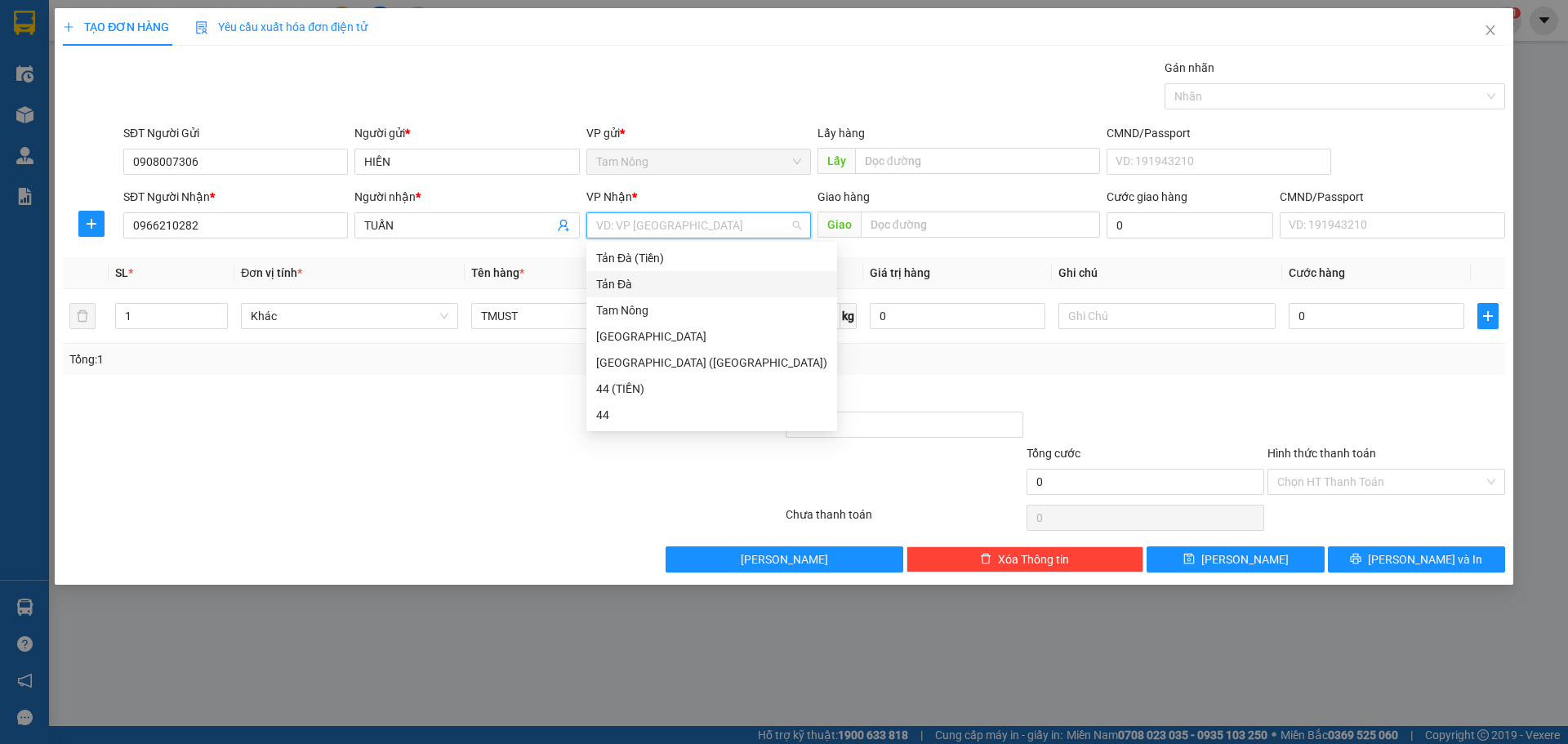
click at [657, 271] on div "Tản Đà" at bounding box center [711, 284] width 251 height 26
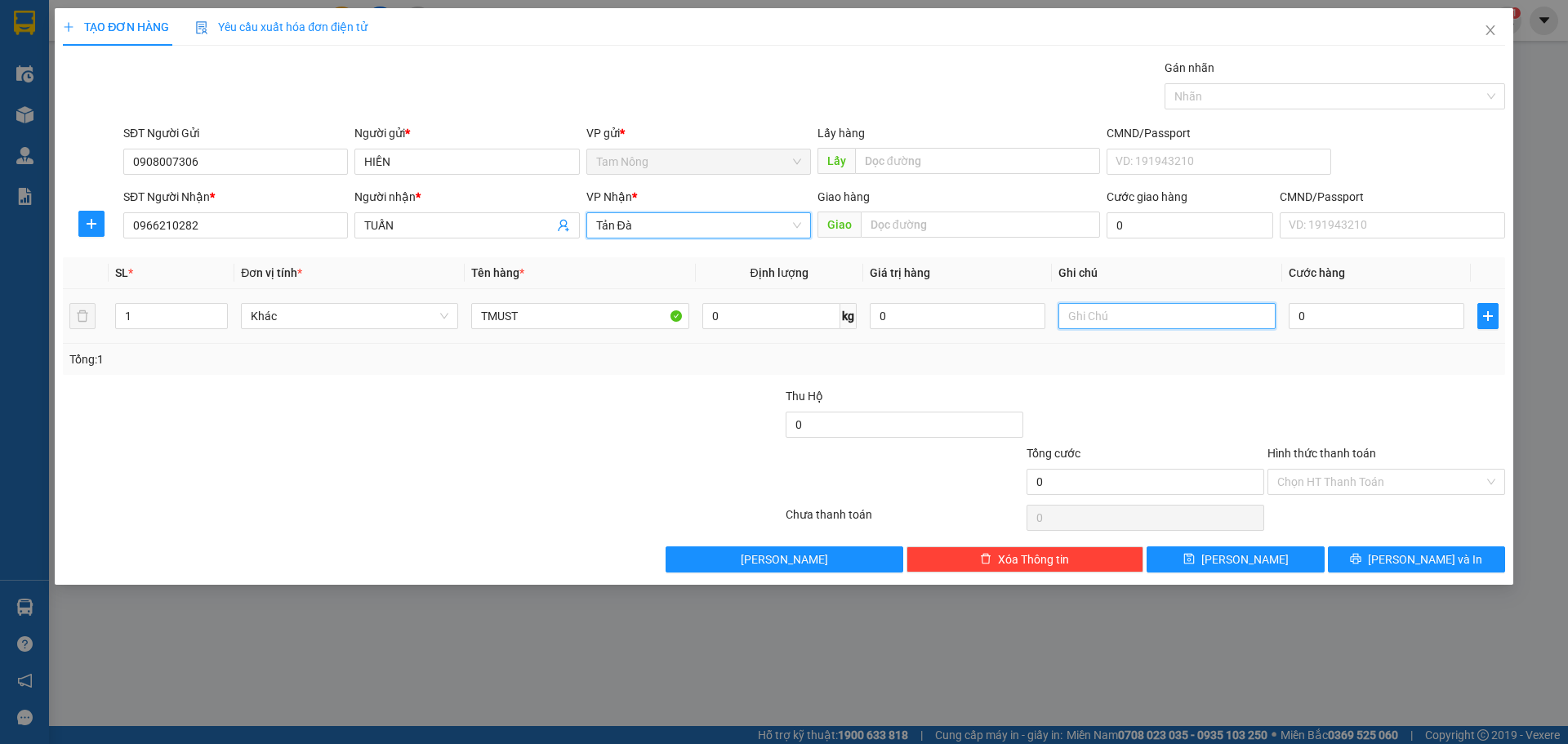
click at [1230, 321] on input "text" at bounding box center [1167, 316] width 217 height 26
type input "A"
type input "ÂM LI TĐ THU PHÍ"
drag, startPoint x: 1263, startPoint y: 395, endPoint x: 1265, endPoint y: 369, distance: 26.1
click at [1263, 394] on div at bounding box center [1145, 415] width 241 height 57
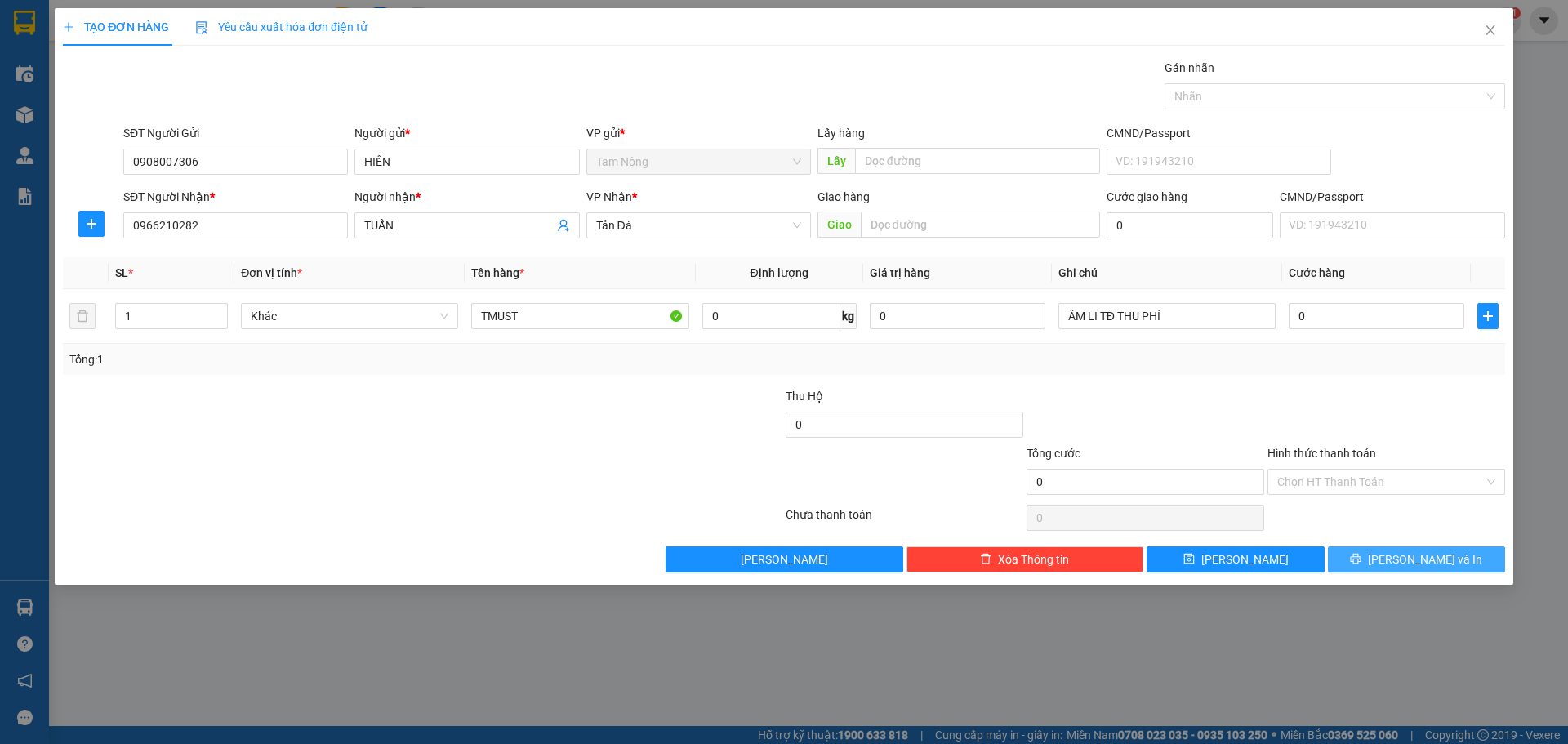
click at [1406, 568] on span "[PERSON_NAME] và In" at bounding box center [1426, 559] width 114 height 18
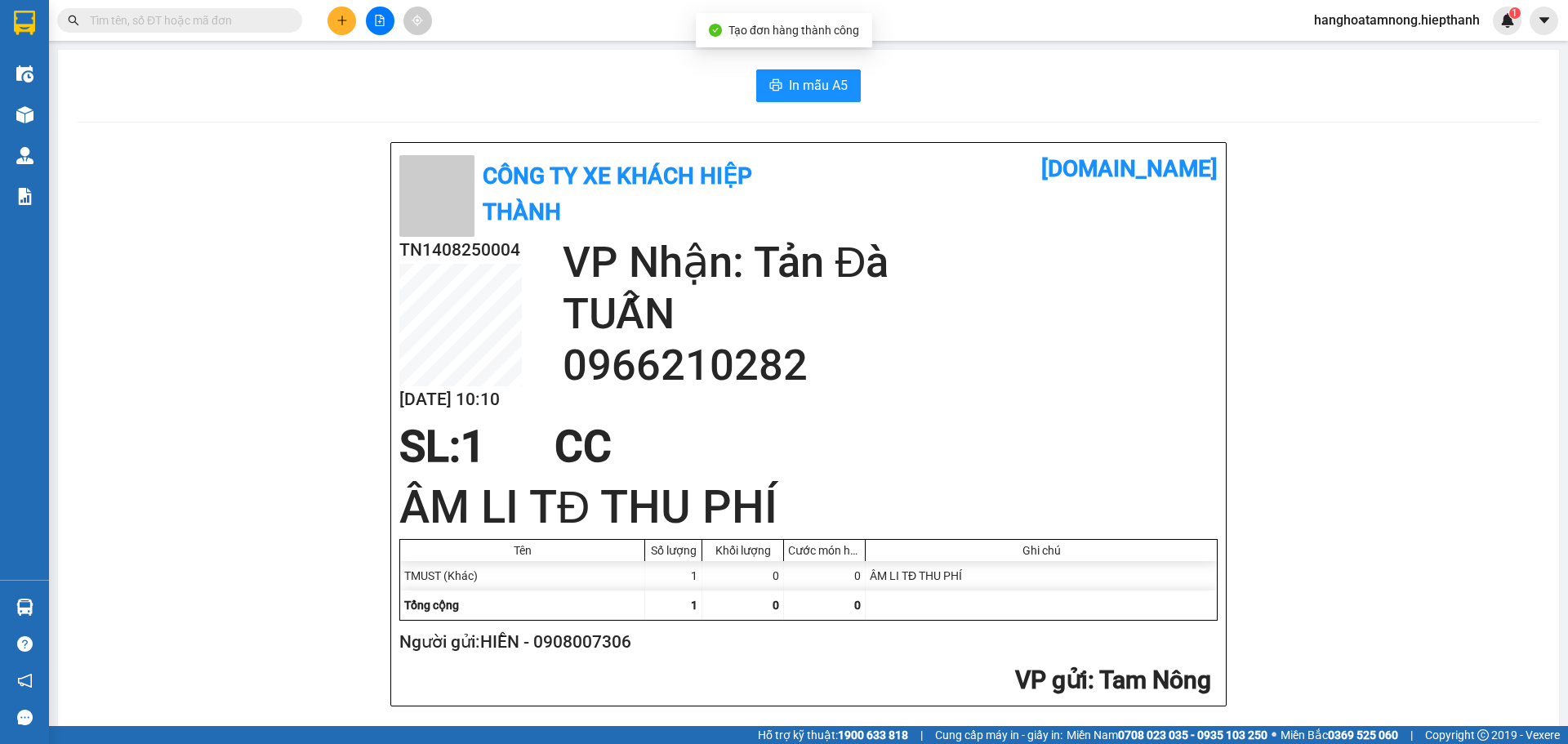
click at [804, 113] on div "In mẫu A5 Công Ty xe khách HIỆP THÀNH vexere.com TN1408250004 14/08 10:10 VP Nh…" at bounding box center [809, 407] width 1502 height 716
click at [813, 106] on div "In mẫu A5 Công Ty xe khách HIỆP THÀNH vexere.com TN1408250004 14/08 10:10 VP Nh…" at bounding box center [809, 407] width 1502 height 716
click at [813, 99] on button "In mẫu A5" at bounding box center [809, 86] width 105 height 33
